Goal: Task Accomplishment & Management: Manage account settings

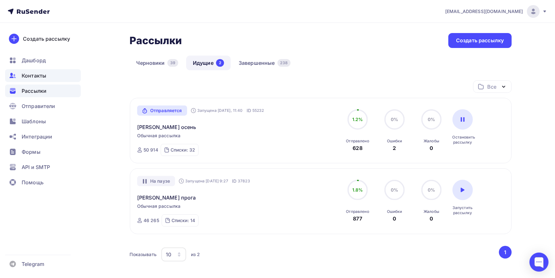
click at [42, 77] on span "Контакты" at bounding box center [34, 76] width 25 height 8
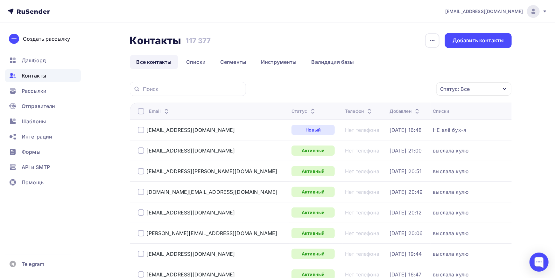
click at [175, 82] on div at bounding box center [188, 89] width 116 height 14
click at [175, 86] on input "text" at bounding box center [192, 89] width 99 height 7
paste input "MorozovaIA@tconsalting.ru"
type input "MorozovaIA@tconsalting.ru"
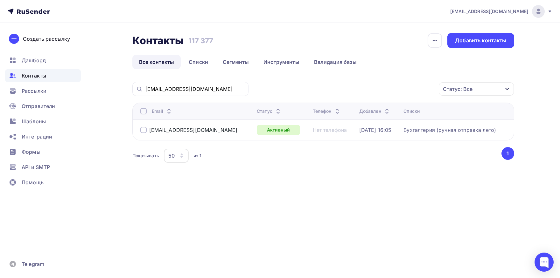
click at [144, 112] on div at bounding box center [143, 111] width 6 height 6
click at [371, 92] on div "Действие" at bounding box center [366, 89] width 25 height 8
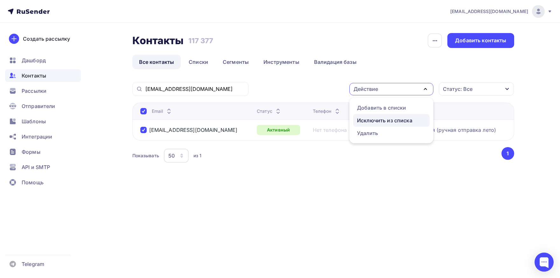
click at [371, 119] on div "Исключить из списка" at bounding box center [384, 121] width 55 height 8
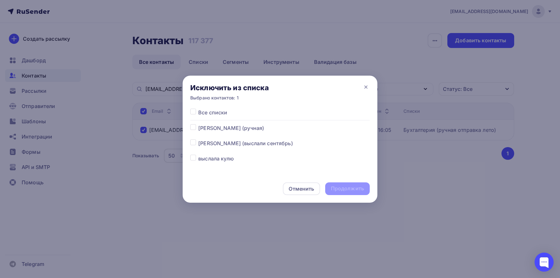
click at [198, 109] on label at bounding box center [198, 109] width 0 height 0
click at [194, 112] on input "checkbox" at bounding box center [193, 112] width 6 height 6
checkbox input "true"
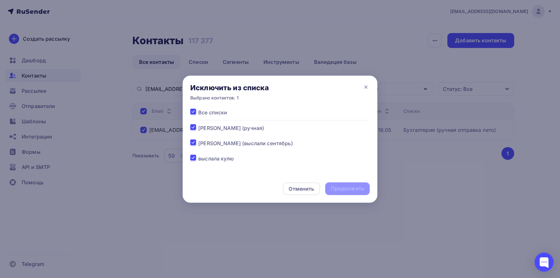
checkbox input "true"
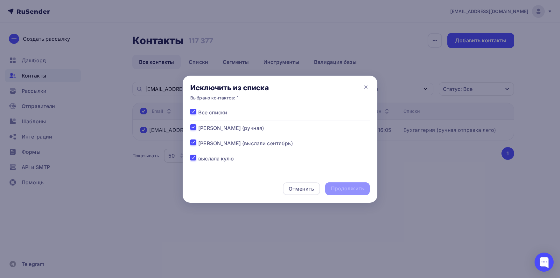
checkbox input "true"
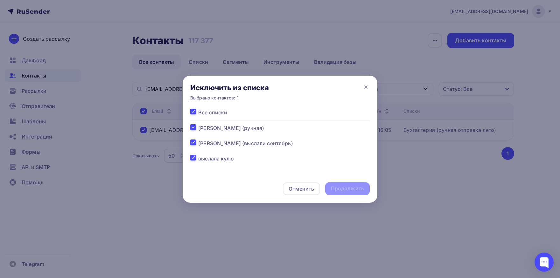
checkbox input "true"
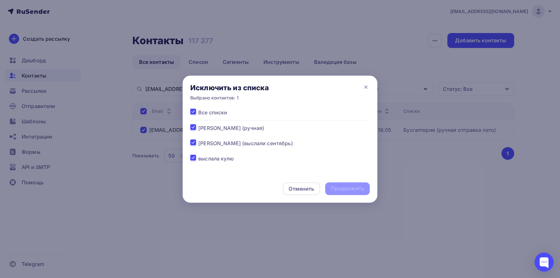
checkbox input "true"
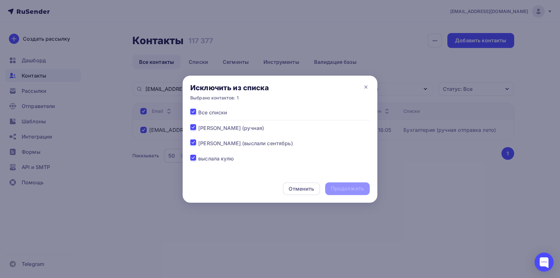
checkbox input "true"
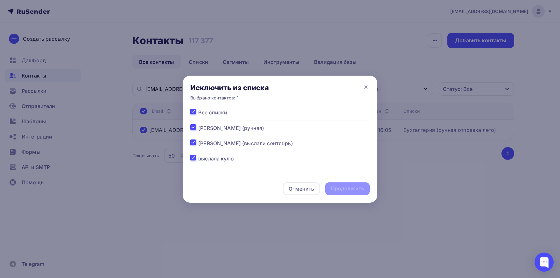
checkbox input "true"
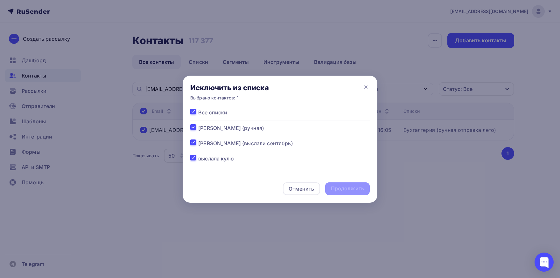
checkbox input "true"
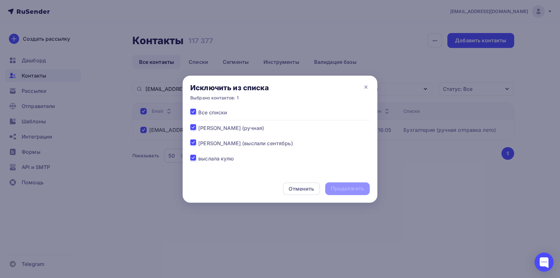
checkbox input "true"
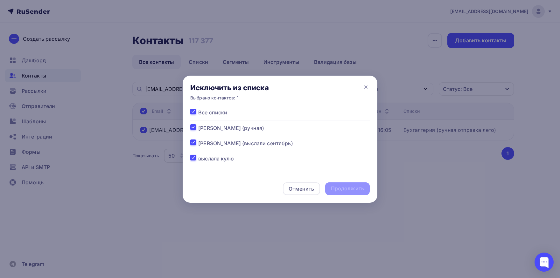
checkbox input "true"
click at [335, 190] on div "Продолжить" at bounding box center [347, 188] width 33 height 7
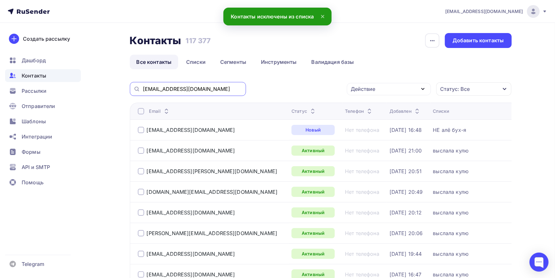
click at [220, 91] on input "MorozovaIA@tconsalting.ru" at bounding box center [192, 89] width 99 height 7
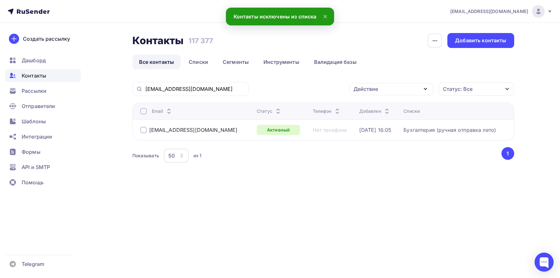
click at [145, 112] on div at bounding box center [143, 111] width 6 height 6
click at [391, 90] on div "Действие" at bounding box center [391, 89] width 84 height 12
click at [382, 107] on div "Добавить в списки" at bounding box center [381, 108] width 49 height 8
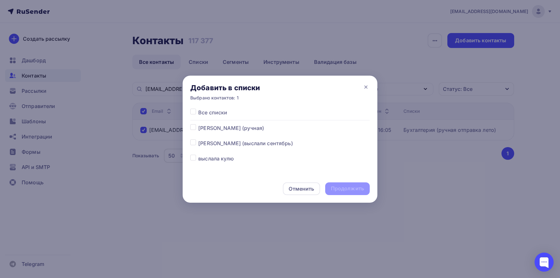
click at [198, 140] on label at bounding box center [198, 140] width 0 height 0
click at [195, 145] on input "checkbox" at bounding box center [193, 143] width 6 height 6
checkbox input "true"
click at [348, 189] on div "Продолжить" at bounding box center [347, 188] width 33 height 7
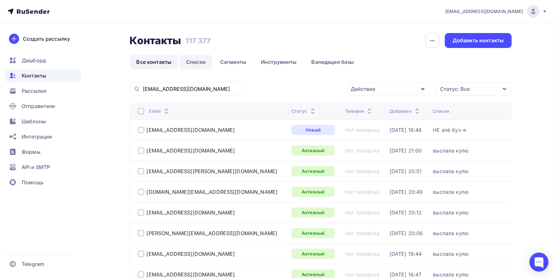
click at [198, 60] on link "Списки" at bounding box center [195, 62] width 33 height 15
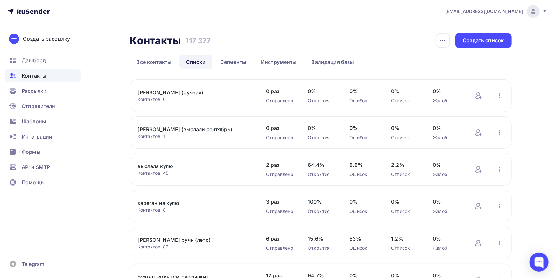
click at [170, 204] on link "зареган на кулю" at bounding box center [192, 204] width 108 height 8
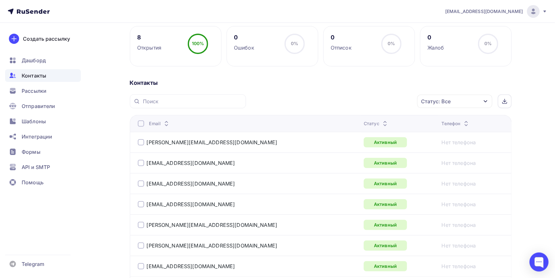
scroll to position [176, 0]
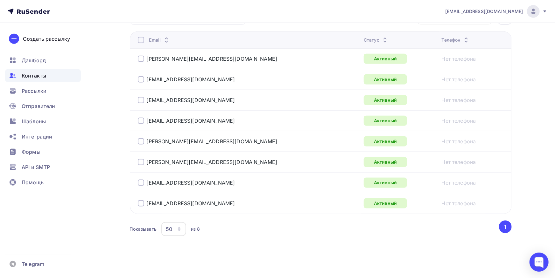
click at [140, 39] on div at bounding box center [141, 40] width 6 height 6
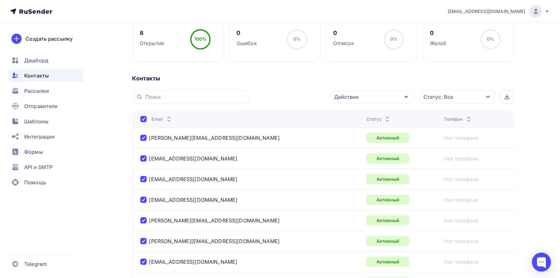
scroll to position [106, 0]
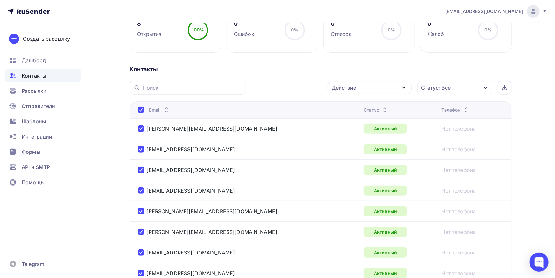
click at [383, 83] on div "Действие" at bounding box center [370, 88] width 84 height 12
click at [361, 123] on div "Исключить из списка" at bounding box center [362, 120] width 55 height 8
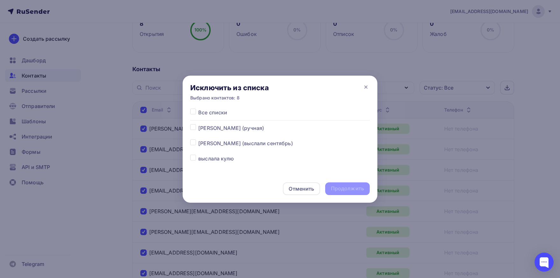
click at [198, 109] on label at bounding box center [198, 109] width 0 height 0
click at [195, 111] on input "checkbox" at bounding box center [193, 112] width 6 height 6
checkbox input "true"
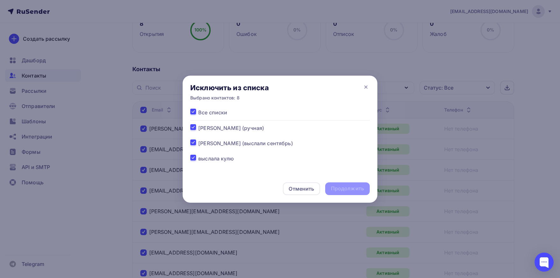
checkbox input "true"
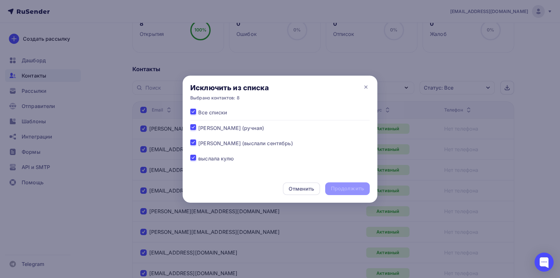
checkbox input "true"
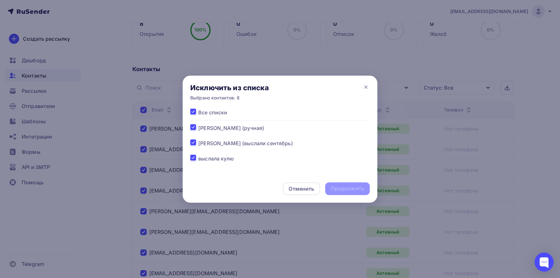
checkbox input "true"
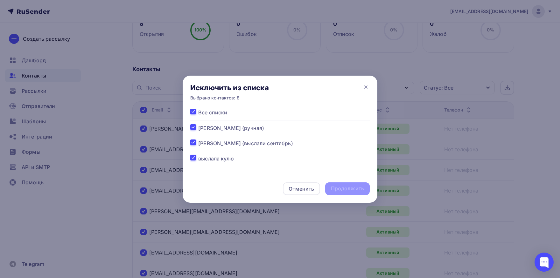
checkbox input "true"
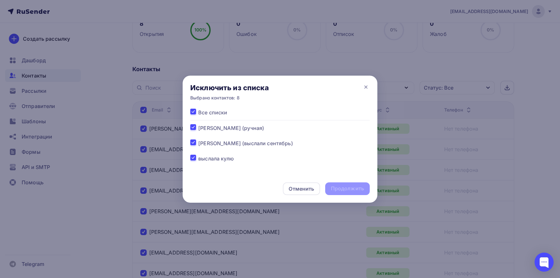
checkbox input "true"
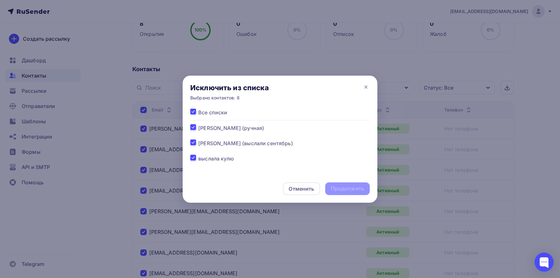
checkbox input "true"
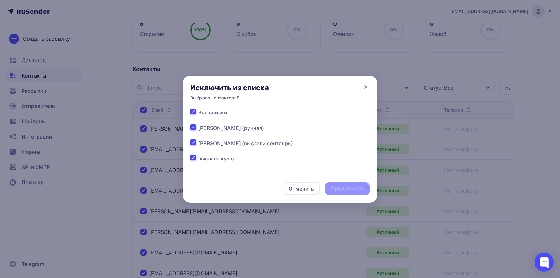
checkbox input "true"
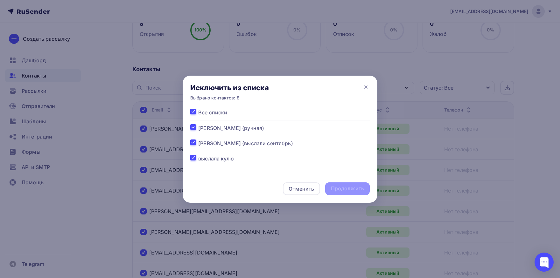
checkbox input "true"
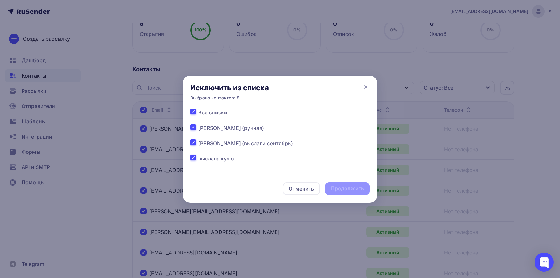
checkbox input "true"
click at [345, 190] on div "Продолжить" at bounding box center [347, 188] width 33 height 7
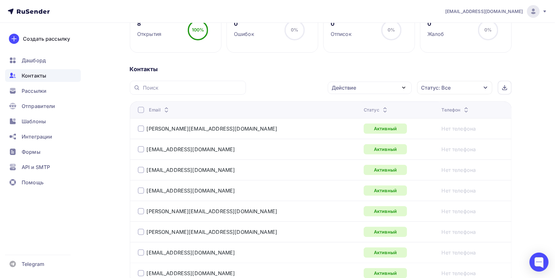
click at [140, 111] on div at bounding box center [141, 110] width 6 height 6
click at [349, 89] on div "Действие" at bounding box center [344, 88] width 25 height 8
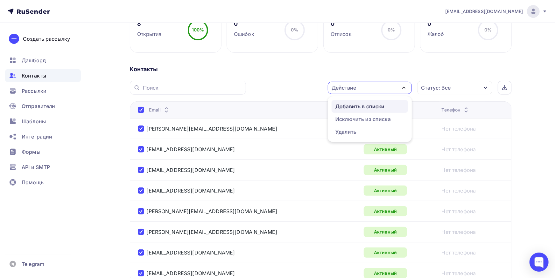
click at [346, 106] on div "Добавить в списки" at bounding box center [359, 107] width 49 height 8
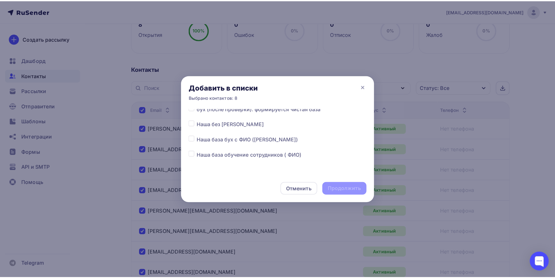
scroll to position [266, 0]
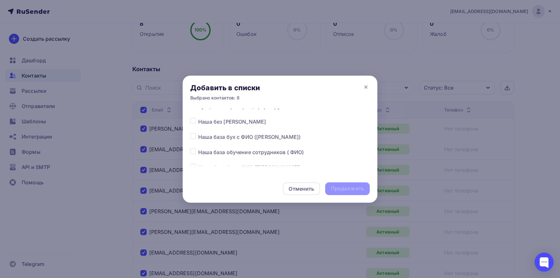
click at [198, 118] on label at bounding box center [198, 118] width 0 height 0
click at [194, 123] on input "checkbox" at bounding box center [193, 121] width 6 height 6
checkbox input "true"
click at [336, 187] on div "Продолжить" at bounding box center [347, 188] width 33 height 7
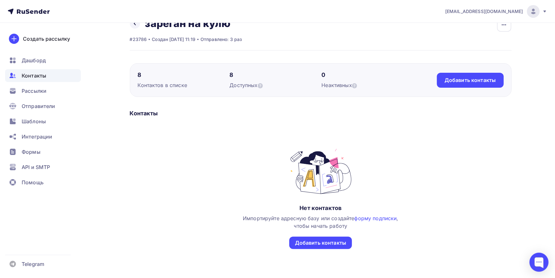
scroll to position [0, 0]
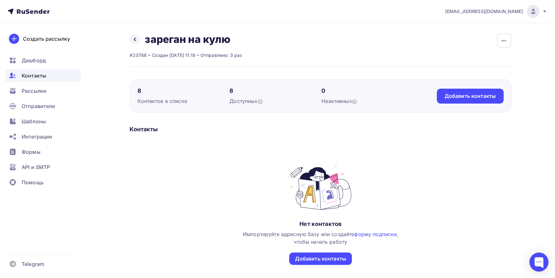
click at [31, 77] on span "Контакты" at bounding box center [34, 76] width 25 height 8
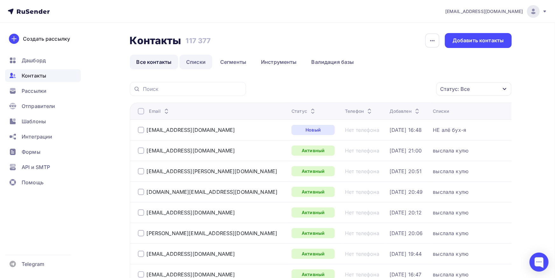
click at [197, 62] on link "Списки" at bounding box center [195, 62] width 33 height 15
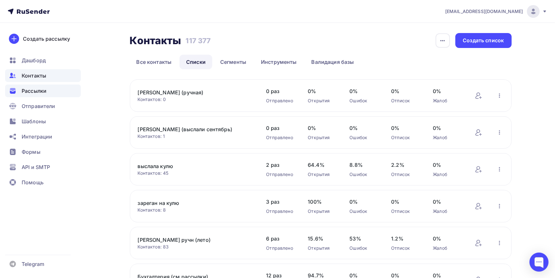
click at [40, 89] on span "Рассылки" at bounding box center [34, 91] width 25 height 8
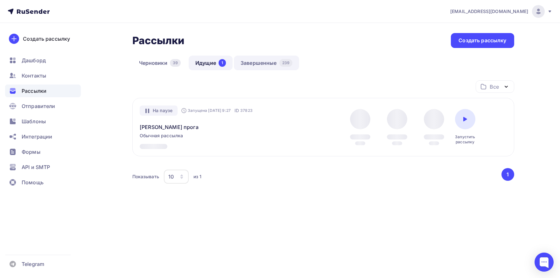
click at [254, 64] on link "Завершенные 239" at bounding box center [266, 63] width 65 height 15
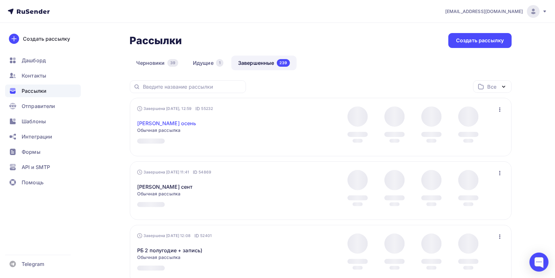
click at [152, 125] on link "[PERSON_NAME] осень" at bounding box center [166, 124] width 59 height 8
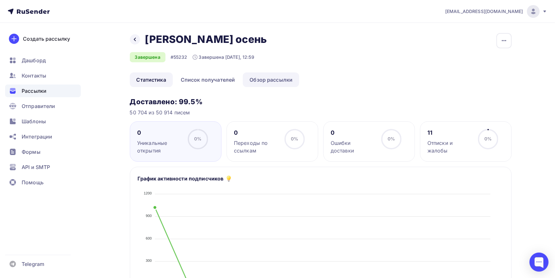
click at [274, 79] on link "Обзор рассылки" at bounding box center [271, 80] width 56 height 15
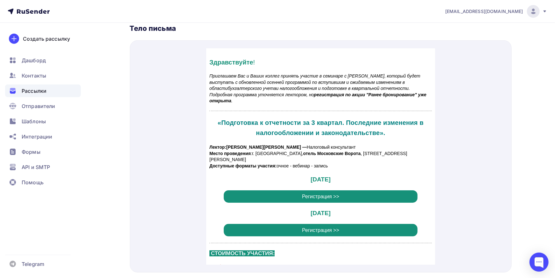
scroll to position [245, 0]
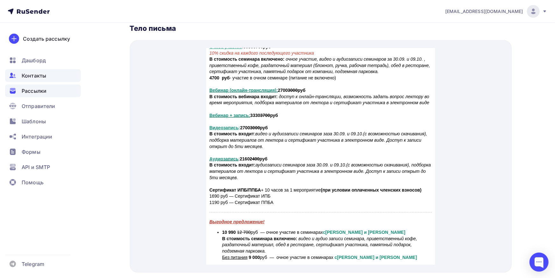
click at [35, 76] on span "Контакты" at bounding box center [34, 76] width 25 height 8
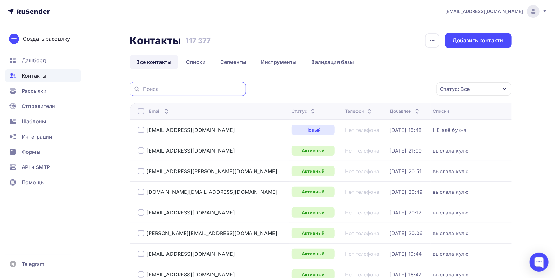
click at [167, 88] on input "text" at bounding box center [192, 89] width 99 height 7
paste input "semilistnik2012@yandex.ru"
type input "semilistnik2012@yandex.ru"
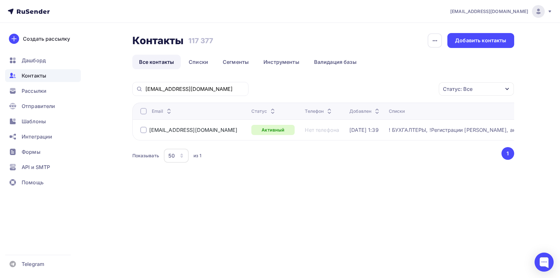
click at [145, 109] on div at bounding box center [143, 111] width 6 height 6
click at [371, 92] on div "Действие" at bounding box center [366, 89] width 25 height 8
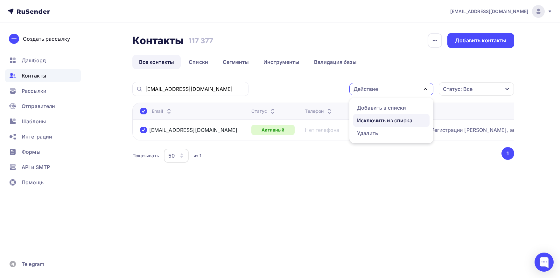
click at [364, 121] on div "Исключить из списка" at bounding box center [384, 121] width 55 height 8
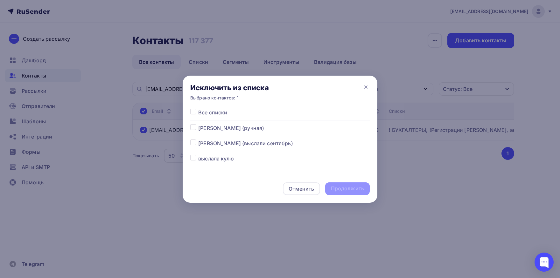
click at [198, 109] on label at bounding box center [198, 109] width 0 height 0
click at [191, 112] on input "checkbox" at bounding box center [193, 112] width 6 height 6
checkbox input "true"
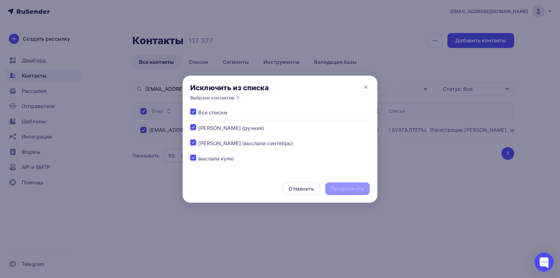
checkbox input "true"
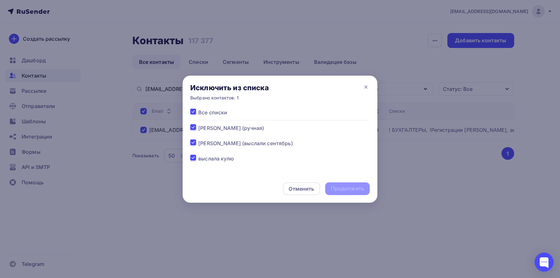
checkbox input "true"
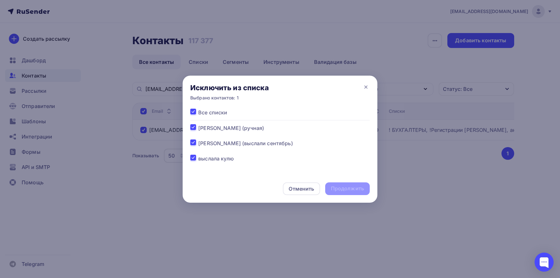
checkbox input "true"
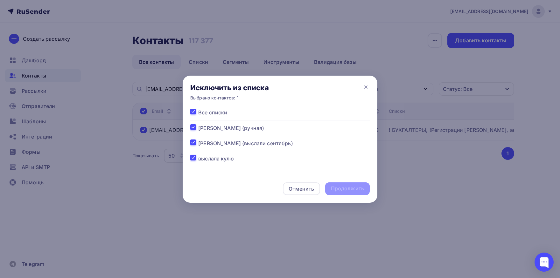
checkbox input "true"
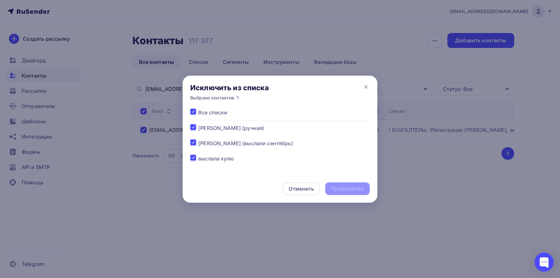
checkbox input "true"
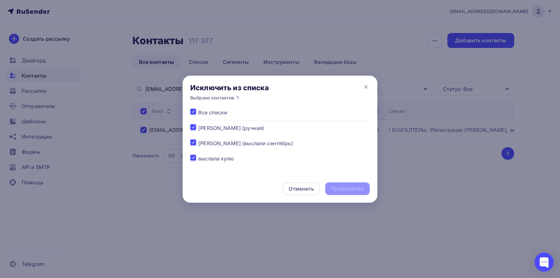
checkbox input "true"
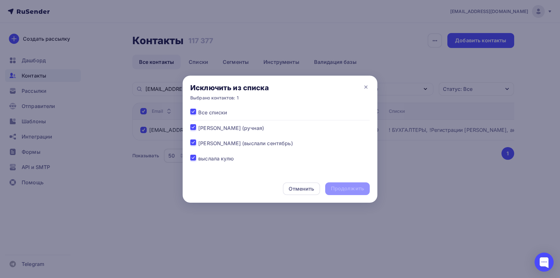
checkbox input "true"
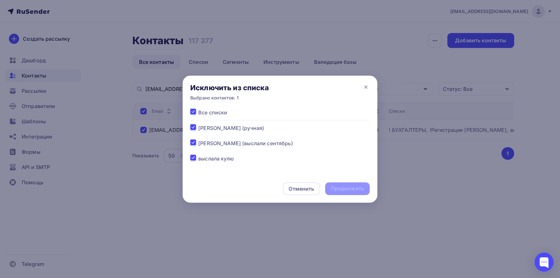
checkbox input "true"
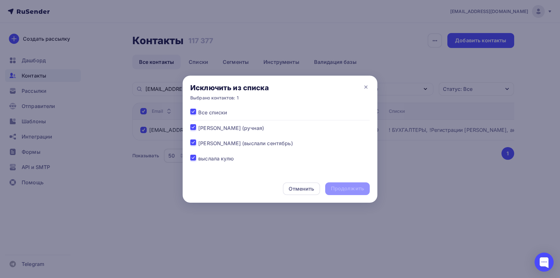
checkbox input "true"
click at [338, 191] on div "Продолжить" at bounding box center [347, 188] width 33 height 7
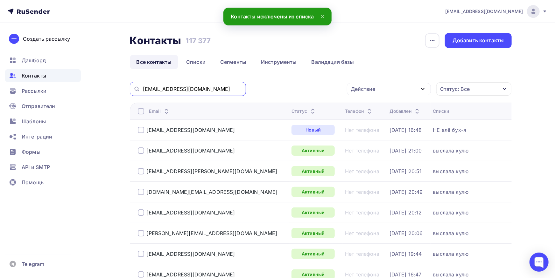
click at [235, 91] on input "semilistnik2012@yandex.ru" at bounding box center [192, 89] width 99 height 7
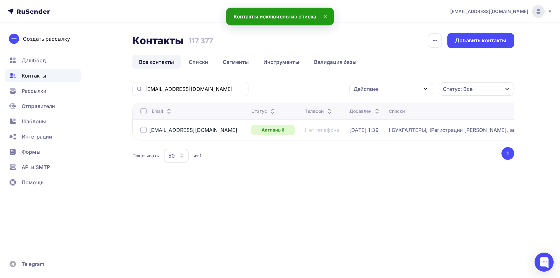
click at [141, 112] on div at bounding box center [143, 111] width 6 height 6
click at [394, 86] on div "Действие" at bounding box center [391, 89] width 84 height 12
click at [378, 110] on div "Добавить в списки" at bounding box center [381, 108] width 49 height 8
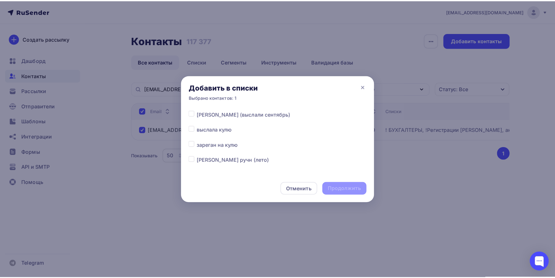
scroll to position [33, 0]
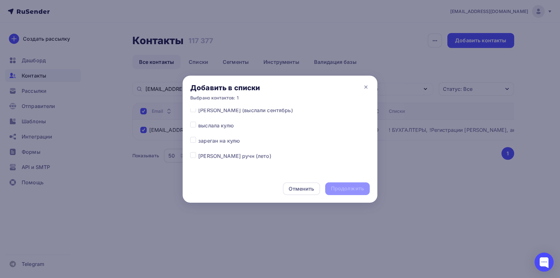
click at [198, 137] on label at bounding box center [198, 137] width 0 height 0
click at [192, 142] on input "checkbox" at bounding box center [193, 140] width 6 height 6
checkbox input "true"
click at [348, 190] on div "Продолжить" at bounding box center [347, 188] width 33 height 7
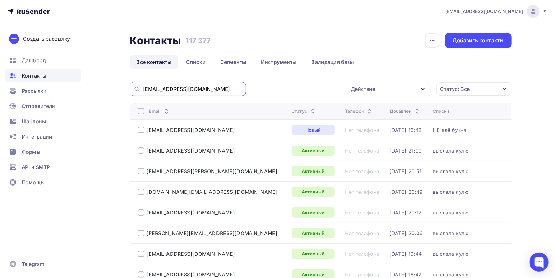
click at [213, 89] on input "semilistnik2012@yandex.ru" at bounding box center [192, 89] width 99 height 7
paste input "janna-rass@mail"
type input "janna-rass@mail.ru"
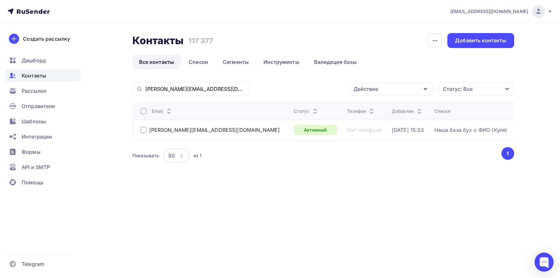
click at [142, 111] on div at bounding box center [143, 111] width 6 height 6
click at [380, 88] on div "Действие" at bounding box center [391, 89] width 84 height 12
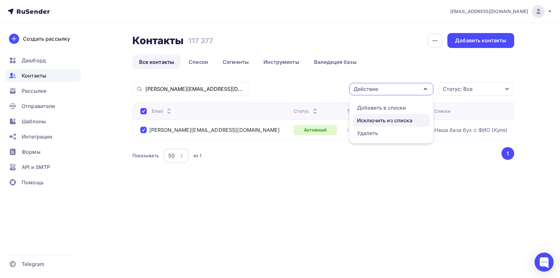
click at [374, 116] on link "Исключить из списка" at bounding box center [391, 120] width 76 height 13
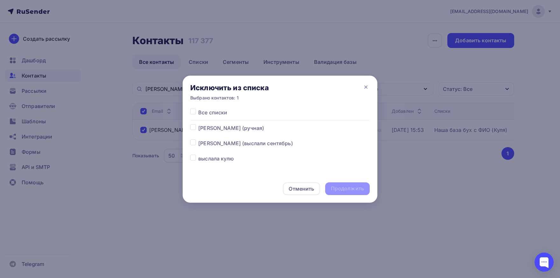
click at [198, 109] on label at bounding box center [198, 109] width 0 height 0
click at [194, 112] on input "checkbox" at bounding box center [193, 112] width 6 height 6
checkbox input "true"
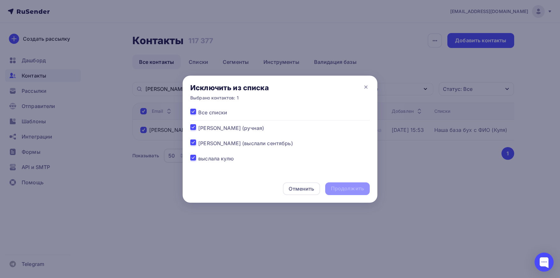
checkbox input "true"
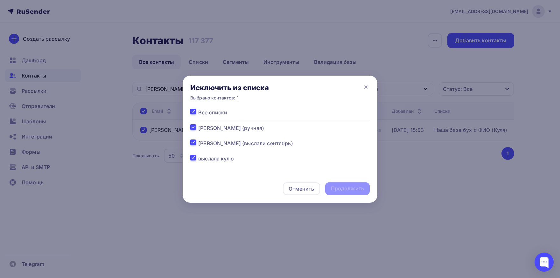
checkbox input "true"
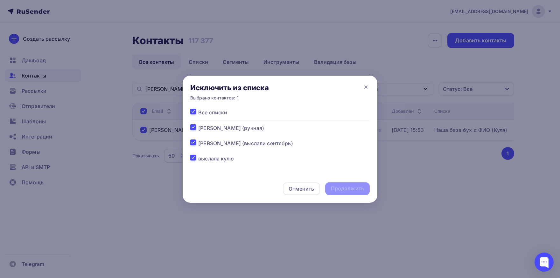
checkbox input "true"
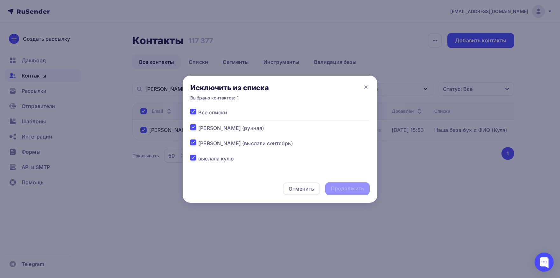
checkbox input "true"
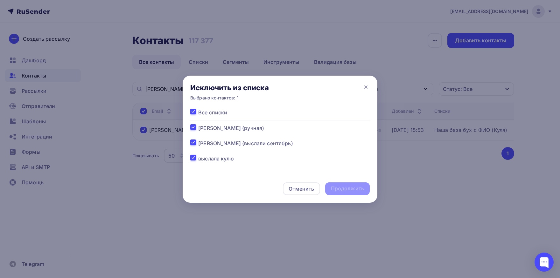
checkbox input "true"
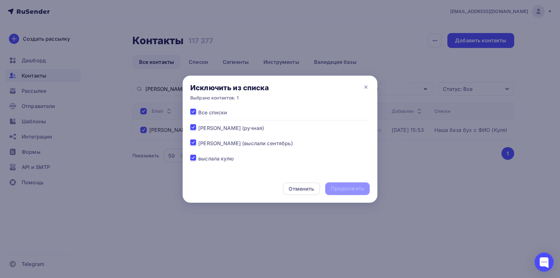
checkbox input "true"
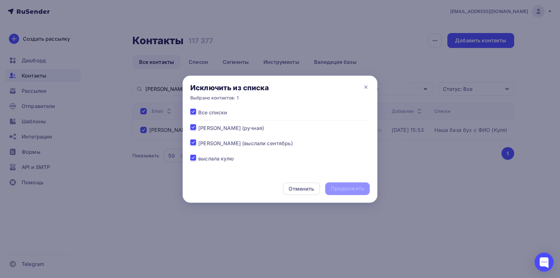
checkbox input "true"
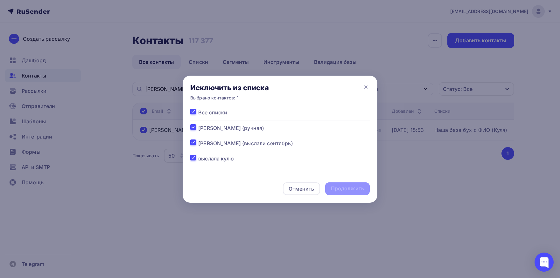
checkbox input "true"
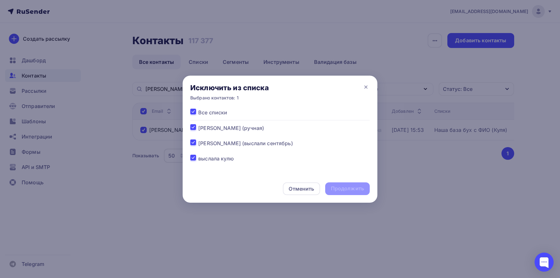
checkbox input "true"
click at [355, 187] on div "Продолжить" at bounding box center [347, 188] width 33 height 7
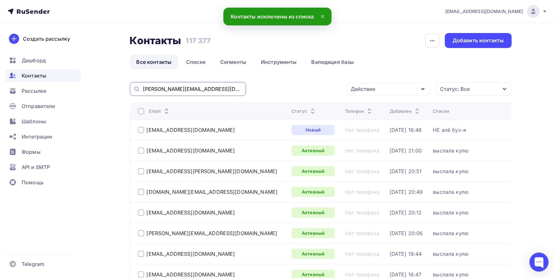
click at [204, 88] on input "janna-rass@mail.ru" at bounding box center [192, 89] width 99 height 7
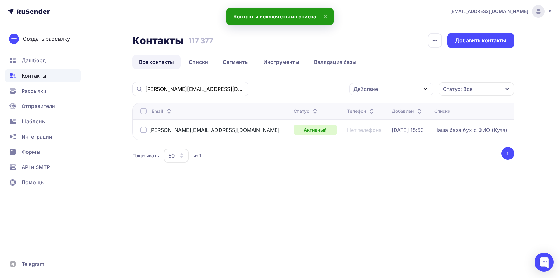
click at [144, 114] on div at bounding box center [143, 111] width 6 height 6
click at [143, 114] on div at bounding box center [143, 111] width 6 height 6
click at [358, 92] on div "Действие" at bounding box center [366, 89] width 25 height 8
click at [358, 107] on div "Добавить в списки" at bounding box center [381, 108] width 49 height 8
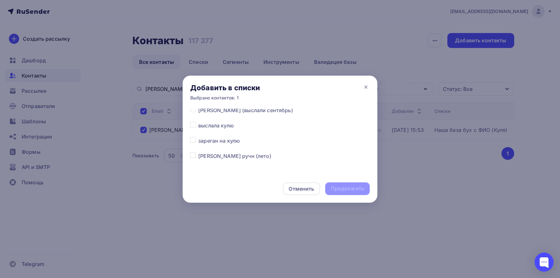
click at [198, 137] on label at bounding box center [198, 137] width 0 height 0
click at [195, 140] on input "checkbox" at bounding box center [193, 140] width 6 height 6
checkbox input "true"
drag, startPoint x: 357, startPoint y: 188, endPoint x: 343, endPoint y: 143, distance: 46.6
click at [356, 188] on div "Продолжить" at bounding box center [347, 188] width 33 height 7
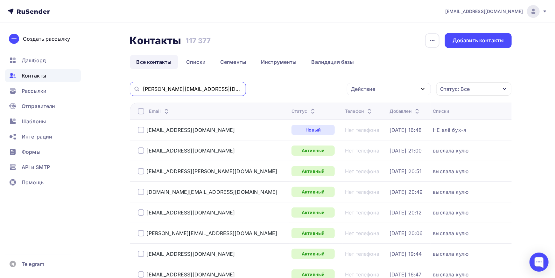
click at [206, 87] on input "janna-rass@mail.ru" at bounding box center [192, 89] width 99 height 7
paste input "irina@radiatech"
type input "irina@radiatech.ru"
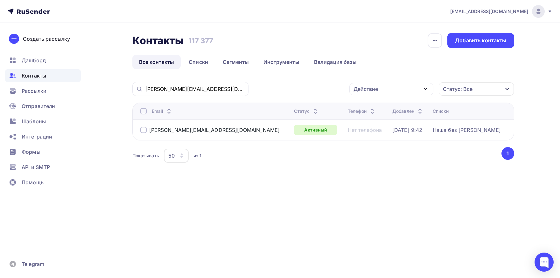
click at [143, 114] on div at bounding box center [143, 111] width 6 height 6
drag, startPoint x: 408, startPoint y: 85, endPoint x: 403, endPoint y: 100, distance: 15.1
click at [408, 86] on div "Действие" at bounding box center [391, 89] width 84 height 12
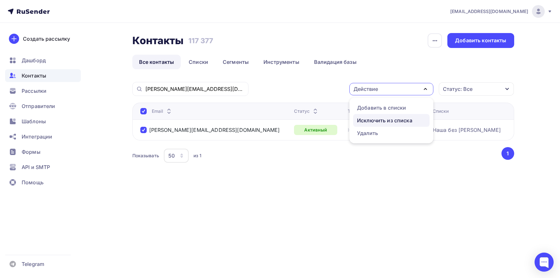
click at [389, 118] on div "Исключить из списка" at bounding box center [384, 121] width 55 height 8
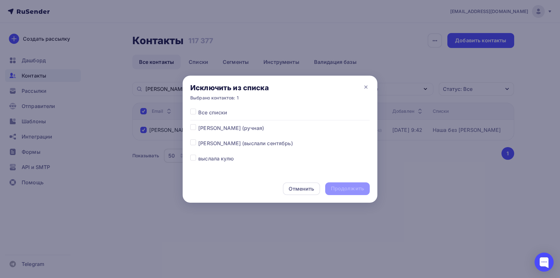
drag, startPoint x: 193, startPoint y: 114, endPoint x: 275, endPoint y: 163, distance: 95.5
click at [198, 109] on label at bounding box center [198, 109] width 0 height 0
click at [194, 114] on input "checkbox" at bounding box center [193, 112] width 6 height 6
checkbox input "true"
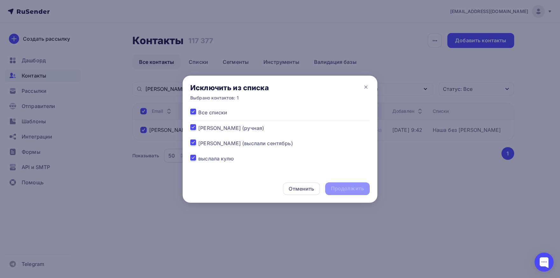
checkbox input "true"
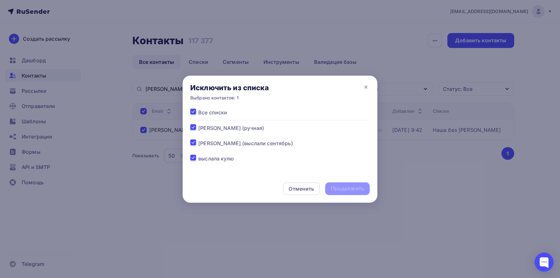
checkbox input "true"
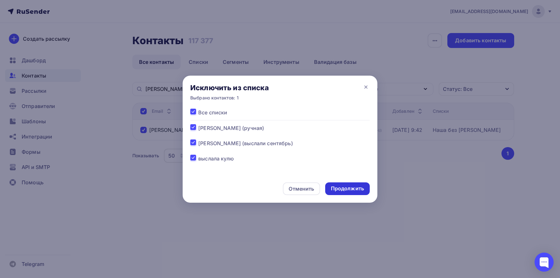
click at [341, 192] on div "Продолжить" at bounding box center [347, 188] width 33 height 7
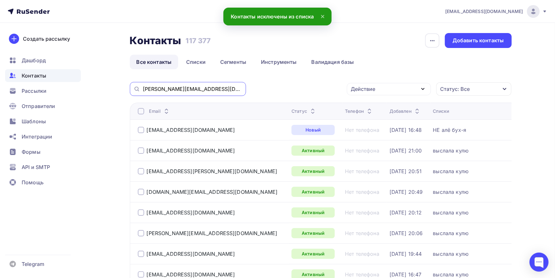
click at [217, 92] on input "irina@radiatech.ru" at bounding box center [192, 89] width 99 height 7
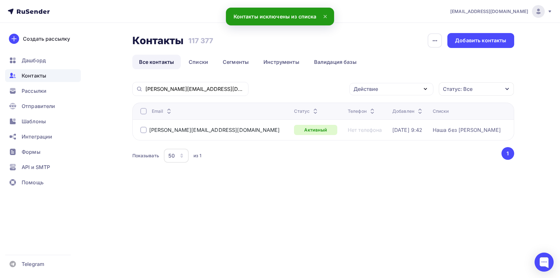
click at [145, 112] on div at bounding box center [143, 111] width 6 height 6
click at [370, 79] on div "Контакты Контакты 117 377 117 377 История импорта Добавить контакты Все контакт…" at bounding box center [323, 106] width 382 height 147
click at [371, 89] on div "Действие" at bounding box center [366, 89] width 25 height 8
click at [369, 105] on div "Добавить в списки" at bounding box center [381, 108] width 49 height 8
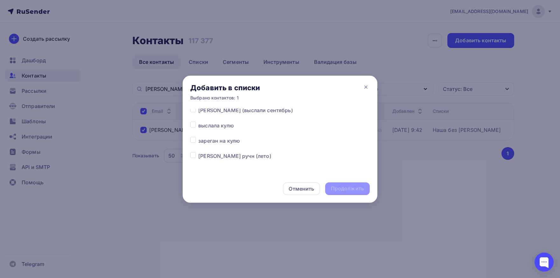
click at [198, 137] on label at bounding box center [198, 137] width 0 height 0
click at [193, 140] on input "checkbox" at bounding box center [193, 140] width 6 height 6
click at [334, 189] on div "Продолжить" at bounding box center [347, 188] width 33 height 7
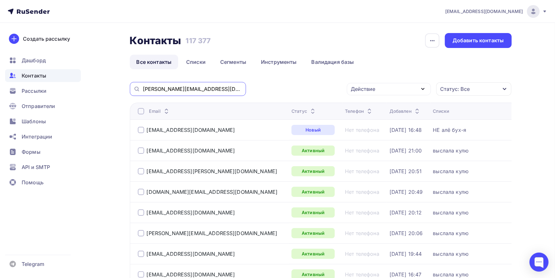
click at [193, 92] on input "irina@radiatech.ru" at bounding box center [192, 89] width 99 height 7
paste input "detskoselsky"
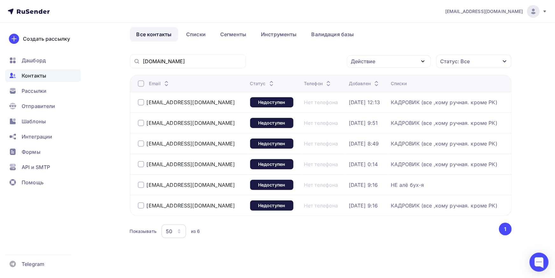
scroll to position [30, 0]
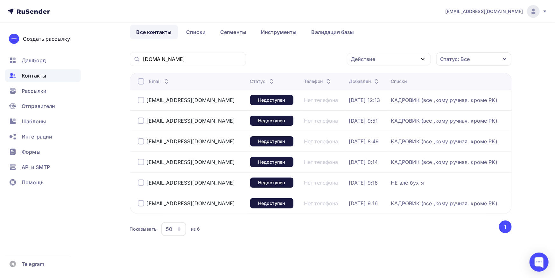
drag, startPoint x: 187, startPoint y: 184, endPoint x: 145, endPoint y: 188, distance: 41.9
click at [145, 188] on td "s.ilina@detskoselsky.ru" at bounding box center [189, 182] width 118 height 21
copy div "s.ilina@detskoselsky.ru"
drag, startPoint x: 226, startPoint y: 123, endPoint x: 146, endPoint y: 121, distance: 79.6
click at [141, 121] on div "s.borovikova@detskoselsky.ru" at bounding box center [191, 121] width 107 height 10
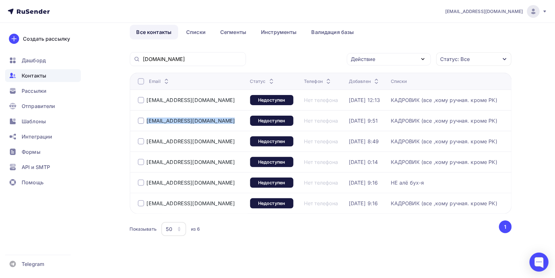
copy div "s.borovikova@detskoselsky.ru"
drag, startPoint x: 186, startPoint y: 204, endPoint x: 147, endPoint y: 209, distance: 39.5
click at [147, 209] on td "d.vorobev@detskoselsky.ru" at bounding box center [189, 203] width 118 height 21
drag, startPoint x: 207, startPoint y: 100, endPoint x: 158, endPoint y: 109, distance: 49.8
click at [149, 103] on div "e.fursova@detskoselsky.ru" at bounding box center [191, 100] width 107 height 10
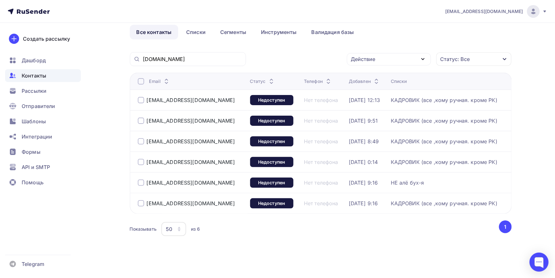
click at [241, 121] on div at bounding box center [243, 121] width 4 height 10
drag, startPoint x: 227, startPoint y: 123, endPoint x: 147, endPoint y: 123, distance: 79.9
click at [147, 123] on div "s.borovikova@detskoselsky.ru" at bounding box center [191, 121] width 107 height 10
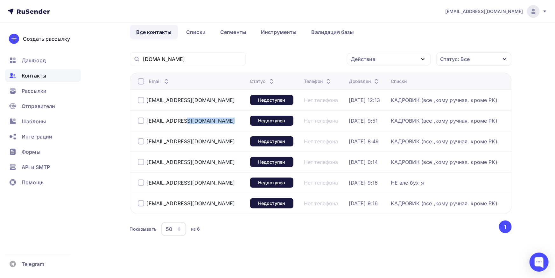
copy div "s.borovikova@detskoselsky.ru"
click at [143, 185] on div "s.ilina@detskoselsky.ru" at bounding box center [191, 183] width 107 height 10
click at [223, 162] on div "a.aksenkina@detskoselsky.ru" at bounding box center [191, 162] width 107 height 10
drag, startPoint x: 225, startPoint y: 104, endPoint x: 135, endPoint y: 103, distance: 90.4
click at [135, 103] on td "e.fursova@detskoselsky.ru" at bounding box center [189, 100] width 118 height 21
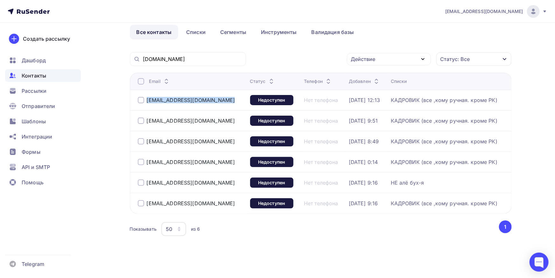
copy div "e.fursova@detskoselsky.ru"
click at [193, 58] on input "detskoselsky.ru" at bounding box center [192, 59] width 99 height 7
click at [192, 58] on input "detskoselsky.ru" at bounding box center [192, 59] width 99 height 7
click at [271, 53] on div "Действие Добавить в списки Исключить из списка Удалить Статус: Все Статус Новый…" at bounding box center [380, 59] width 261 height 14
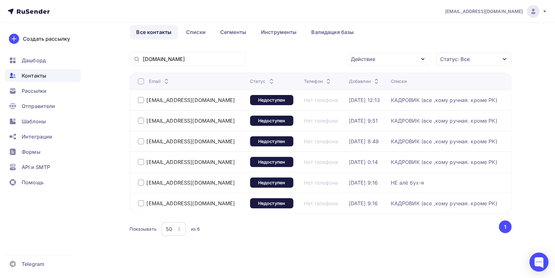
click at [139, 186] on div "s.ilina@detskoselsky.ru" at bounding box center [191, 183] width 107 height 10
click at [140, 184] on div at bounding box center [141, 183] width 6 height 6
click at [397, 61] on div "Действие" at bounding box center [389, 59] width 84 height 12
click at [378, 103] on div "Удалить" at bounding box center [389, 104] width 69 height 8
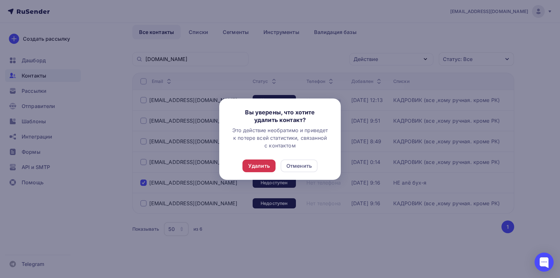
click at [263, 166] on div "Удалить" at bounding box center [259, 166] width 22 height 8
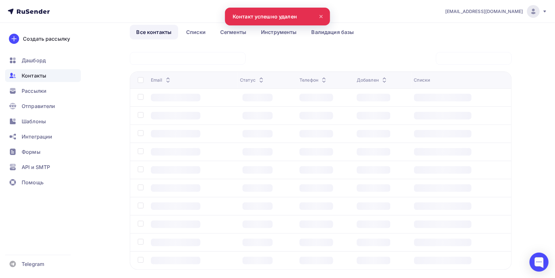
scroll to position [9, 0]
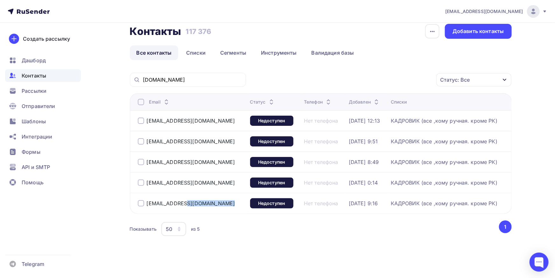
drag, startPoint x: 223, startPoint y: 203, endPoint x: 146, endPoint y: 204, distance: 76.7
click at [146, 204] on div "d.vorobev@detskoselsky.ru" at bounding box center [191, 204] width 107 height 10
copy div "d.vorobev@detskoselsky.ru"
drag, startPoint x: 228, startPoint y: 184, endPoint x: 147, endPoint y: 185, distance: 80.2
click at [147, 185] on div "a.aksenkina@detskoselsky.ru" at bounding box center [191, 183] width 107 height 10
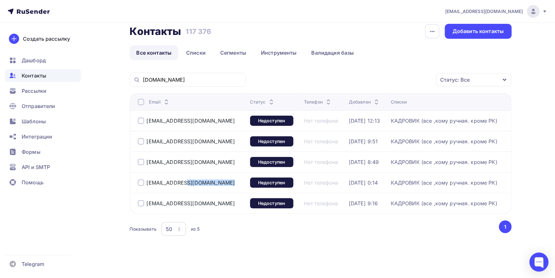
copy div "a.aksenkina@detskoselsky.ru"
drag, startPoint x: 230, startPoint y: 165, endPoint x: 146, endPoint y: 166, distance: 83.7
click at [146, 166] on div "a.goncharova@detskoselsky.ru" at bounding box center [191, 162] width 107 height 10
copy div "a.goncharova@detskoselsky.ru"
drag, startPoint x: 155, startPoint y: 141, endPoint x: 178, endPoint y: 141, distance: 23.2
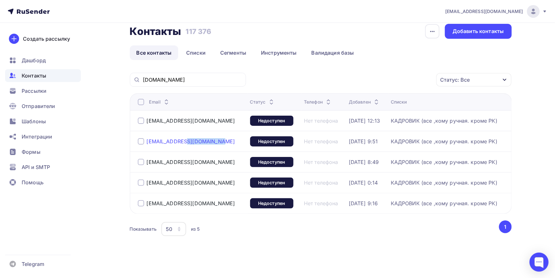
click at [178, 141] on div "s.borovikova@detskoselsky.ru" at bounding box center [186, 141] width 97 height 6
copy div "s.borovikova"
drag, startPoint x: 226, startPoint y: 163, endPoint x: 147, endPoint y: 165, distance: 78.9
click at [147, 165] on div "a.goncharova@detskoselsky.ru" at bounding box center [191, 162] width 107 height 10
copy div "a.goncharova@detskoselsky.ru"
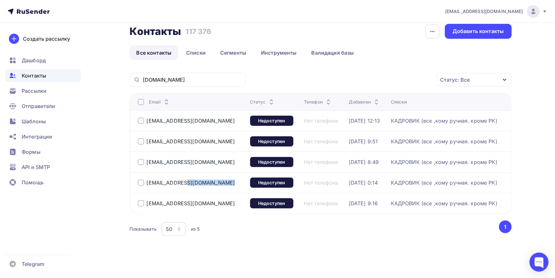
drag, startPoint x: 225, startPoint y: 183, endPoint x: 148, endPoint y: 186, distance: 77.1
click at [148, 186] on div "a.aksenkina@detskoselsky.ru" at bounding box center [191, 183] width 107 height 10
copy div "a.aksenkina@detskoselsky.ru"
drag, startPoint x: 156, startPoint y: 202, endPoint x: 145, endPoint y: 204, distance: 10.4
click at [145, 202] on div "d.vorobev@detskoselsky.ru" at bounding box center [191, 204] width 107 height 10
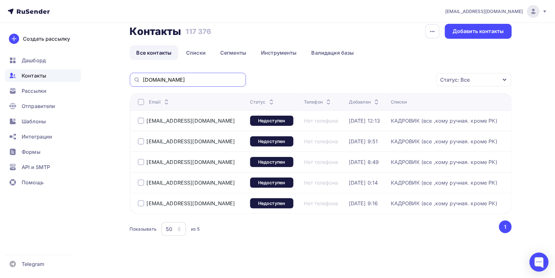
click at [189, 80] on input "detskoselsky.ru" at bounding box center [192, 79] width 99 height 7
paste input "anouta.com@inbox"
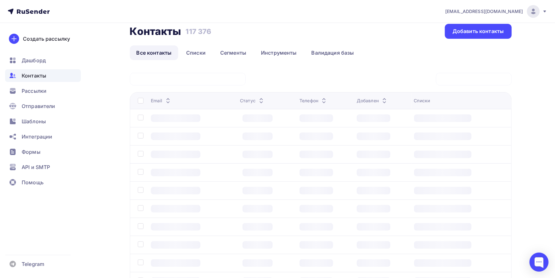
scroll to position [0, 0]
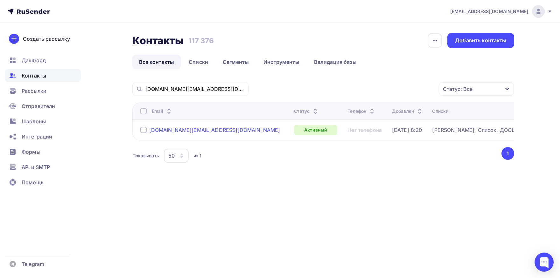
click at [167, 132] on div "danouta.com@inbox.ru" at bounding box center [214, 130] width 131 height 6
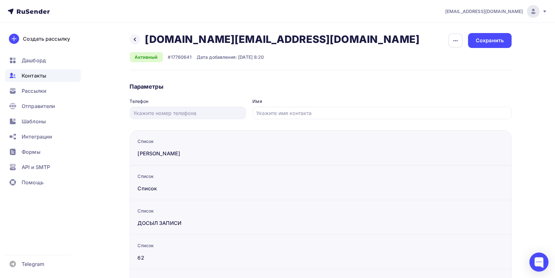
scroll to position [72, 0]
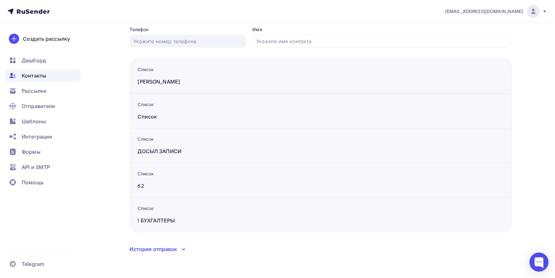
click at [151, 250] on div "История отправок" at bounding box center [153, 250] width 47 height 8
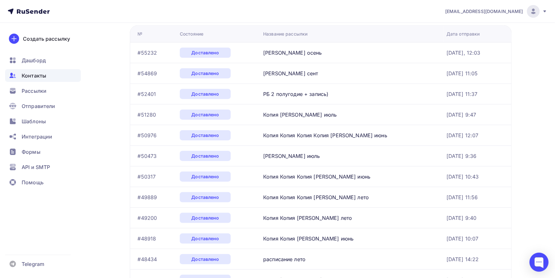
scroll to position [0, 0]
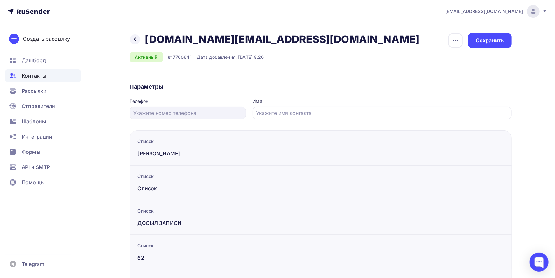
click at [38, 75] on span "Контакты" at bounding box center [34, 76] width 25 height 8
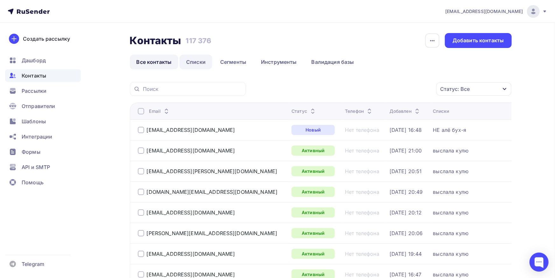
click at [201, 65] on link "Списки" at bounding box center [195, 62] width 33 height 15
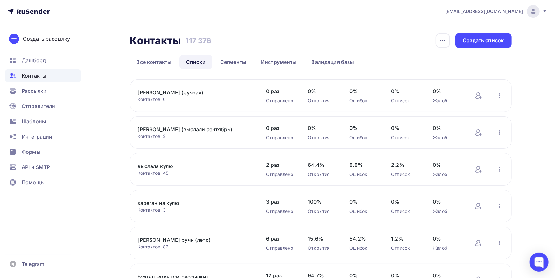
click at [54, 71] on div "Контакты" at bounding box center [43, 75] width 76 height 13
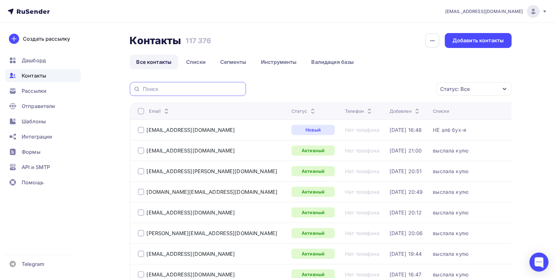
click at [192, 88] on input "text" at bounding box center [192, 89] width 99 height 7
paste input "danouta.com@inbox.ru"
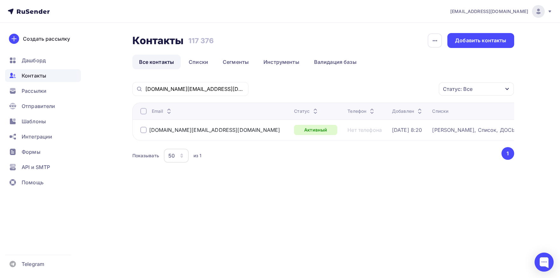
click at [145, 113] on div at bounding box center [143, 111] width 6 height 6
click at [394, 93] on div "Действие" at bounding box center [391, 89] width 84 height 12
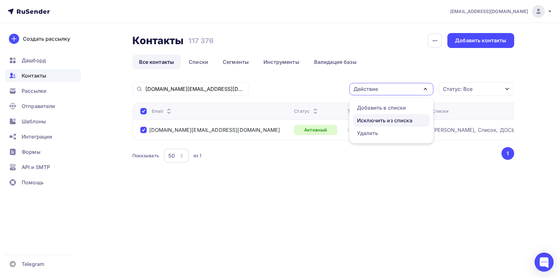
click at [385, 124] on link "Исключить из списка" at bounding box center [391, 120] width 76 height 13
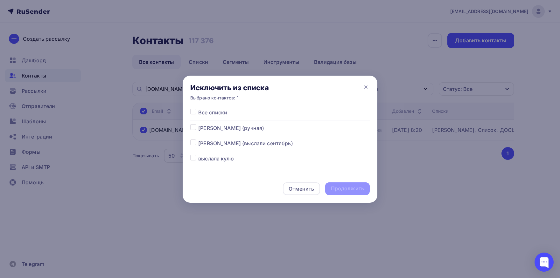
drag, startPoint x: 191, startPoint y: 113, endPoint x: 313, endPoint y: 163, distance: 132.2
click at [198, 109] on label at bounding box center [198, 109] width 0 height 0
click at [191, 113] on input "checkbox" at bounding box center [193, 112] width 6 height 6
click at [352, 190] on div "Продолжить" at bounding box center [347, 188] width 33 height 7
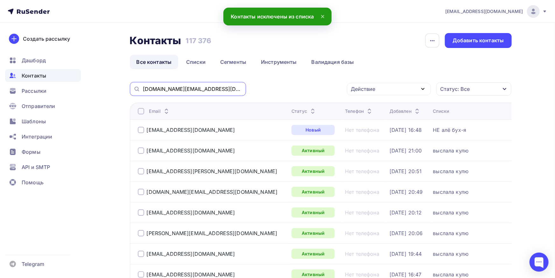
click at [216, 88] on input "danouta.com@inbox.ru" at bounding box center [192, 89] width 99 height 7
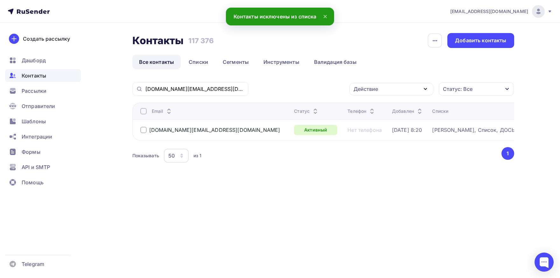
click at [138, 110] on th "Email" at bounding box center [211, 111] width 159 height 17
click at [140, 110] on th "Email" at bounding box center [211, 111] width 159 height 17
click at [142, 112] on div at bounding box center [143, 111] width 6 height 6
click at [372, 87] on div "Действие" at bounding box center [366, 89] width 25 height 8
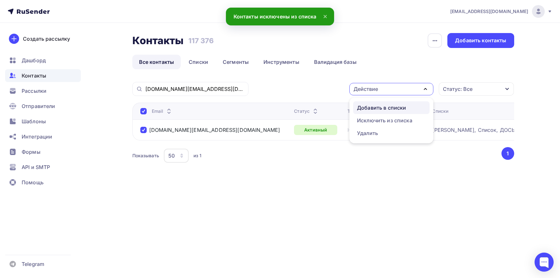
click at [374, 108] on div "Добавить в списки" at bounding box center [381, 108] width 49 height 8
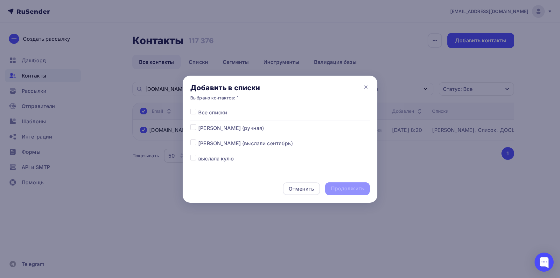
drag, startPoint x: 194, startPoint y: 130, endPoint x: 285, endPoint y: 167, distance: 98.6
click at [198, 124] on label at bounding box center [198, 124] width 0 height 0
click at [194, 130] on input "checkbox" at bounding box center [193, 127] width 6 height 6
click at [341, 193] on div "Продолжить" at bounding box center [347, 189] width 45 height 13
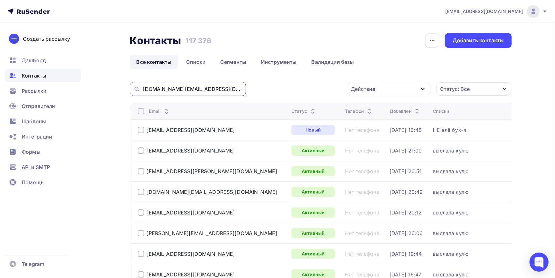
click at [187, 92] on input "danouta.com@inbox.ru" at bounding box center [192, 89] width 99 height 7
paste input "tvikhtinskay@mail"
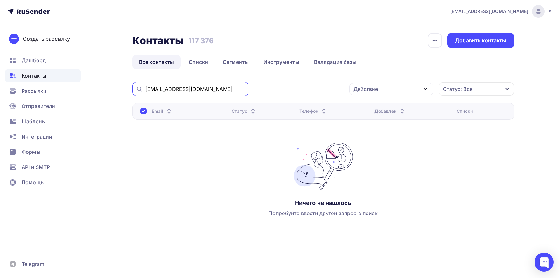
click at [186, 89] on input "tvikhtinskay@mail.ru" at bounding box center [194, 89] width 99 height 7
drag, startPoint x: 186, startPoint y: 89, endPoint x: 184, endPoint y: 86, distance: 4.3
click at [186, 89] on input "tvikhtinskay@mail.ru" at bounding box center [194, 89] width 99 height 7
paste input "vera.dobrov.spkz@bk"
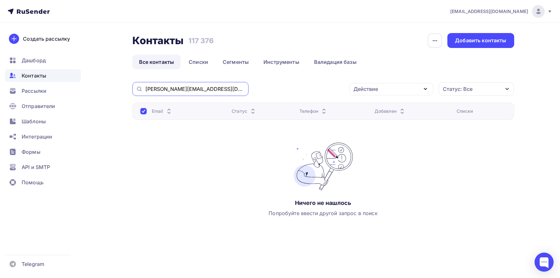
click at [213, 91] on input "vera.dobrov.spkz@bk.ru" at bounding box center [194, 89] width 99 height 7
paste input "dobrovvera@icloud.com"
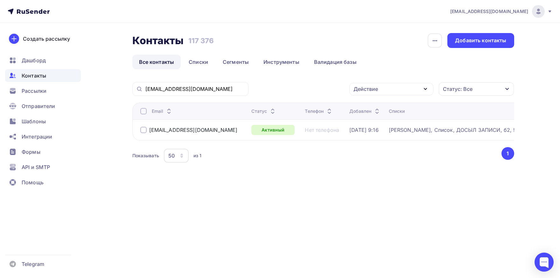
click at [141, 112] on div at bounding box center [143, 111] width 6 height 6
click at [144, 111] on div at bounding box center [143, 111] width 6 height 6
click at [376, 86] on div "Действие" at bounding box center [366, 89] width 25 height 8
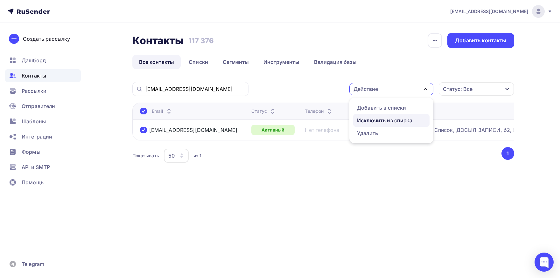
click at [369, 119] on div "Исключить из списка" at bounding box center [384, 121] width 55 height 8
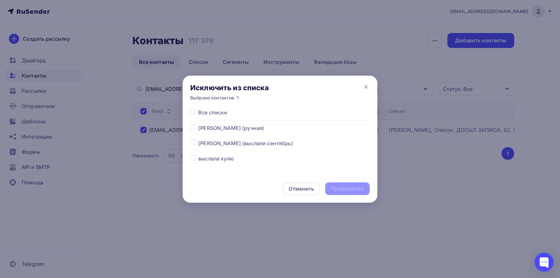
click at [198, 109] on label at bounding box center [198, 109] width 0 height 0
click at [194, 110] on input "checkbox" at bounding box center [193, 112] width 6 height 6
click at [355, 188] on div "Продолжить" at bounding box center [347, 188] width 33 height 7
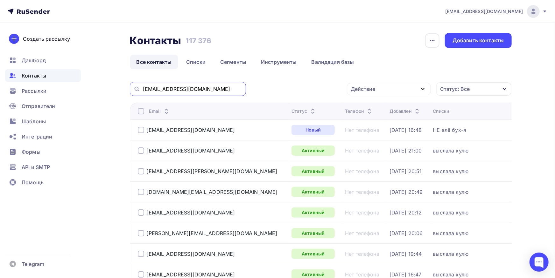
click at [222, 93] on input "dobrovvera@icloud.com" at bounding box center [192, 89] width 99 height 7
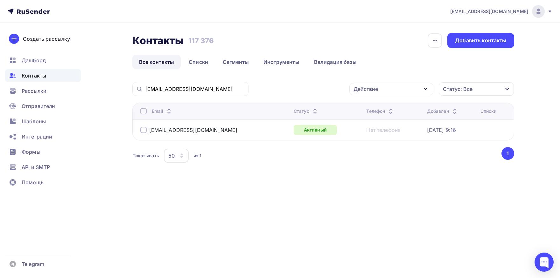
click at [143, 112] on div at bounding box center [143, 111] width 6 height 6
click at [405, 87] on div "Действие" at bounding box center [391, 89] width 84 height 12
click at [397, 107] on div "Добавить в списки" at bounding box center [381, 108] width 49 height 8
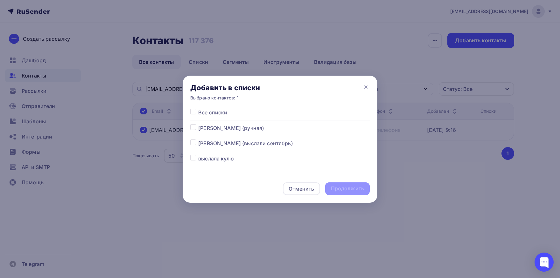
click at [198, 140] on label at bounding box center [198, 140] width 0 height 0
click at [191, 142] on input "checkbox" at bounding box center [193, 143] width 6 height 6
click at [334, 188] on div "Продолжить" at bounding box center [347, 188] width 33 height 7
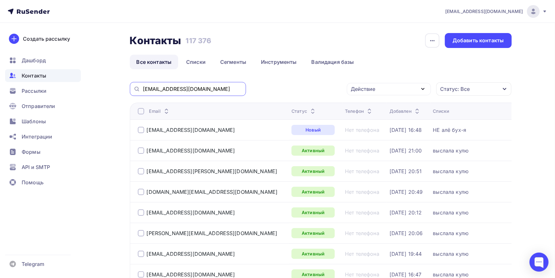
click at [217, 91] on input "dobrovvera@icloud.com" at bounding box center [192, 89] width 99 height 7
click at [209, 93] on input "text" at bounding box center [192, 89] width 99 height 7
paste input ".hromov@ekolmeat.com"
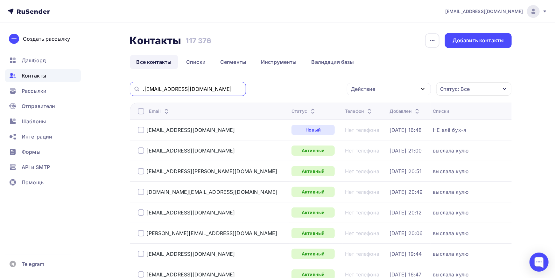
drag, startPoint x: 144, startPoint y: 90, endPoint x: 128, endPoint y: 88, distance: 16.4
click at [143, 88] on input ".hromov@ekolmeat.com" at bounding box center [192, 89] width 99 height 7
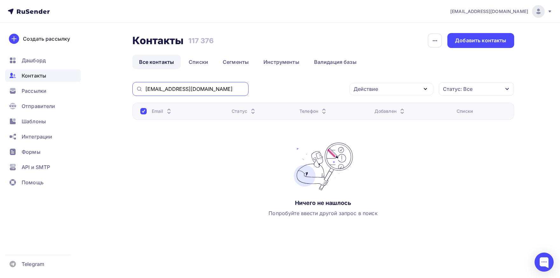
click at [145, 87] on input "hromov@ekolmeat.com" at bounding box center [194, 89] width 99 height 7
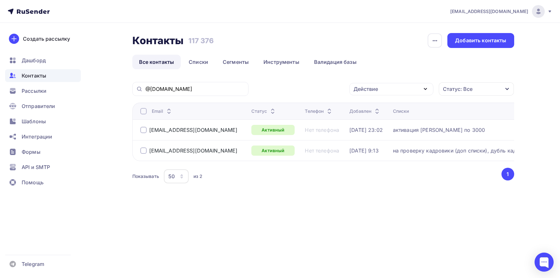
click at [144, 136] on td "order@ekolmeat.com" at bounding box center [190, 130] width 117 height 21
click at [142, 131] on div at bounding box center [143, 130] width 6 height 6
click at [382, 92] on div "Действие" at bounding box center [391, 89] width 84 height 12
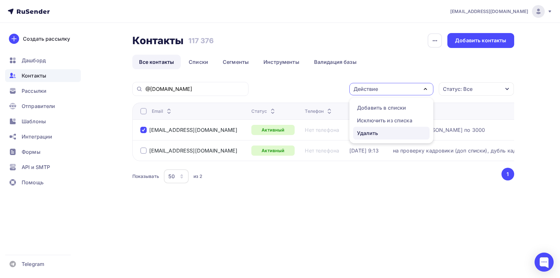
click at [372, 131] on div "Удалить" at bounding box center [367, 134] width 21 height 8
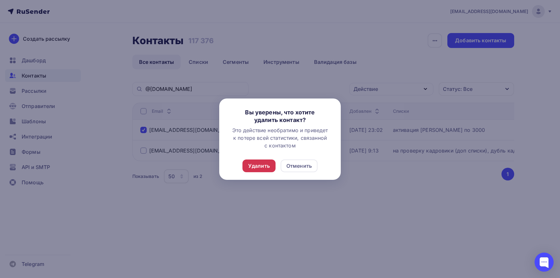
click at [260, 165] on div "Удалить" at bounding box center [259, 166] width 22 height 8
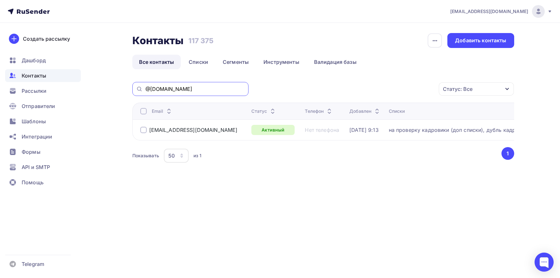
click at [205, 87] on input "@ekolmeat.com" at bounding box center [194, 89] width 99 height 7
drag, startPoint x: 205, startPoint y: 87, endPoint x: 163, endPoint y: 88, distance: 42.0
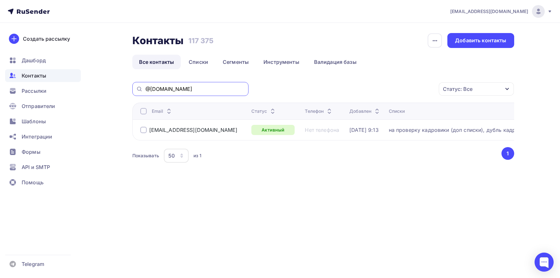
click at [145, 88] on input "@ekolmeat.com" at bounding box center [194, 89] width 99 height 7
click at [163, 88] on input "@ekolmeat.com" at bounding box center [194, 89] width 99 height 7
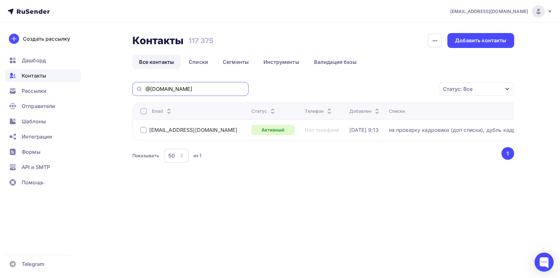
click at [163, 88] on input "@ekolmeat.com" at bounding box center [194, 89] width 99 height 7
click at [164, 87] on input "@ekolmeat.com" at bounding box center [194, 89] width 99 height 7
paste input "yu15792@yandex.ru"
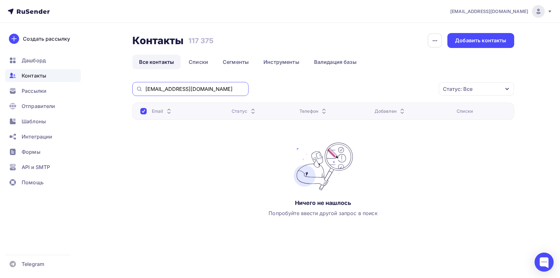
click at [191, 91] on input "yu15792@yandex.ru" at bounding box center [194, 89] width 99 height 7
paste input "timberlp@bk"
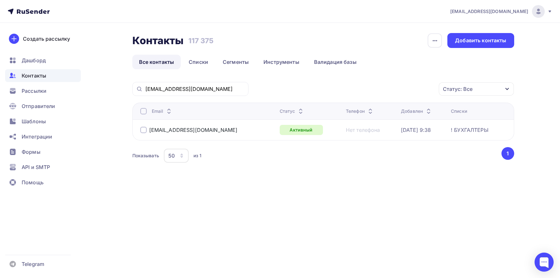
click at [145, 110] on div at bounding box center [143, 111] width 6 height 6
click at [145, 111] on div at bounding box center [143, 111] width 6 height 6
click at [390, 98] on div "timberlp@bk.ru Действие Добавить в списки Исключить из списка Удалить Статус: В…" at bounding box center [323, 131] width 382 height 98
click at [390, 93] on div "Действие" at bounding box center [391, 89] width 84 height 12
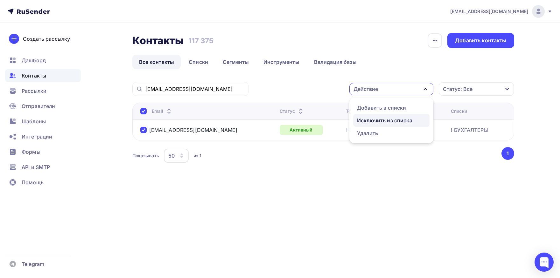
click at [386, 122] on div "Исключить из списка" at bounding box center [384, 121] width 55 height 8
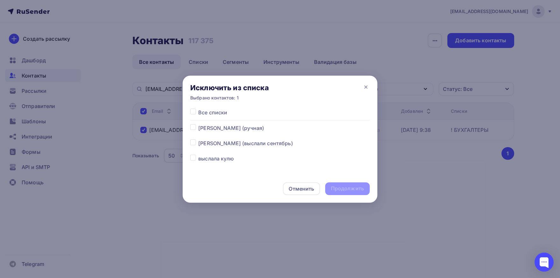
click at [198, 109] on label at bounding box center [198, 109] width 0 height 0
click at [193, 110] on input "checkbox" at bounding box center [193, 112] width 6 height 6
click at [362, 189] on div "Продолжить" at bounding box center [347, 188] width 33 height 7
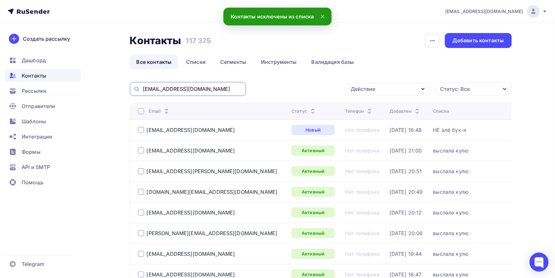
click at [233, 88] on input "timberlp@bk.ru" at bounding box center [192, 89] width 99 height 7
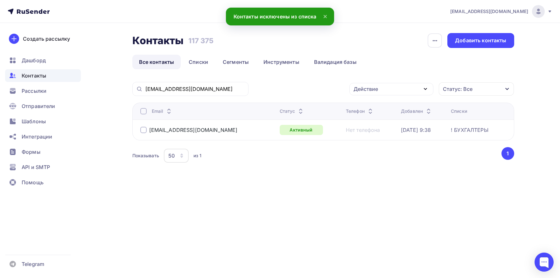
click at [147, 110] on div "Email" at bounding box center [207, 111] width 134 height 6
click at [145, 110] on div at bounding box center [143, 111] width 6 height 6
drag, startPoint x: 376, startPoint y: 87, endPoint x: 372, endPoint y: 97, distance: 10.9
click at [376, 88] on div "Действие" at bounding box center [366, 89] width 25 height 8
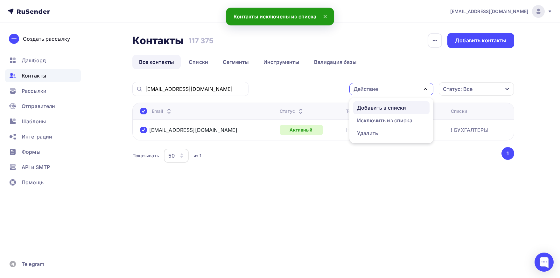
click at [369, 105] on div "Добавить в списки" at bounding box center [381, 108] width 49 height 8
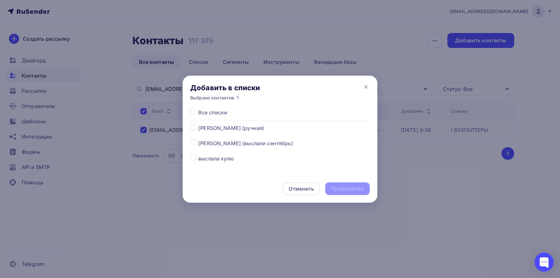
click at [198, 124] on label at bounding box center [198, 124] width 0 height 0
click at [194, 130] on input "checkbox" at bounding box center [193, 127] width 6 height 6
click at [368, 86] on icon at bounding box center [366, 87] width 8 height 8
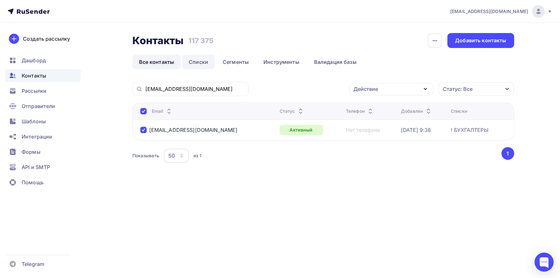
click at [214, 63] on link "Списки" at bounding box center [198, 62] width 33 height 15
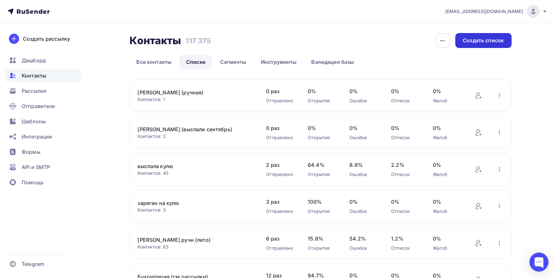
click at [462, 44] on div "Создать список" at bounding box center [483, 40] width 56 height 15
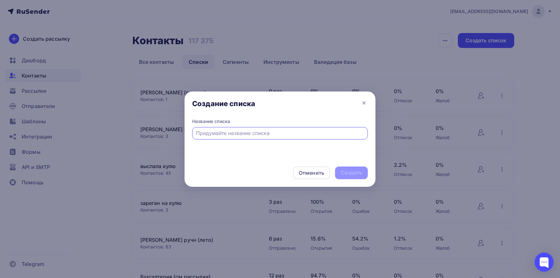
click at [209, 130] on input "text" at bounding box center [280, 134] width 168 height 8
click at [345, 172] on div "Создать" at bounding box center [351, 172] width 21 height 7
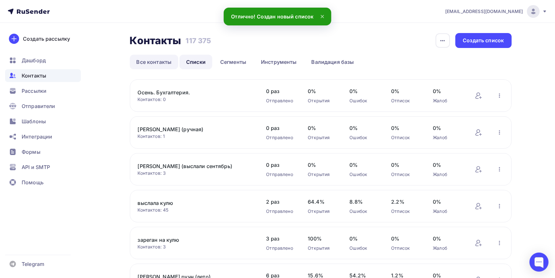
click at [152, 62] on link "Все контакты" at bounding box center [154, 62] width 49 height 15
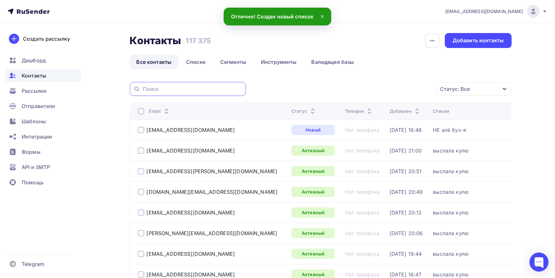
click at [175, 89] on input "text" at bounding box center [192, 89] width 99 height 7
paste input "timberlp@bk.ru"
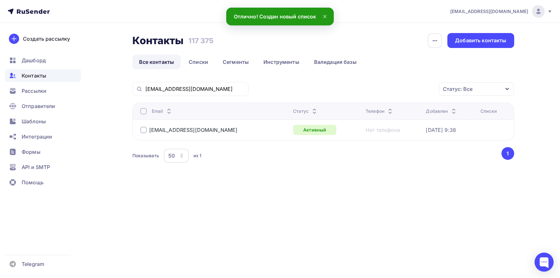
click at [145, 110] on div at bounding box center [143, 111] width 6 height 6
click at [145, 111] on div at bounding box center [143, 111] width 6 height 6
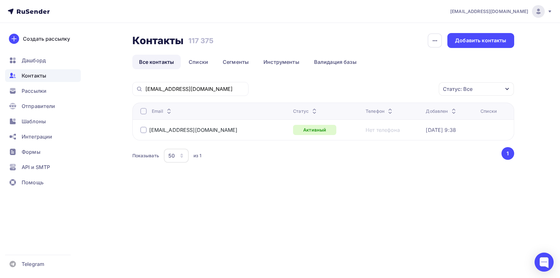
click at [145, 111] on div at bounding box center [143, 111] width 6 height 6
click at [412, 86] on div "Действие" at bounding box center [391, 89] width 84 height 12
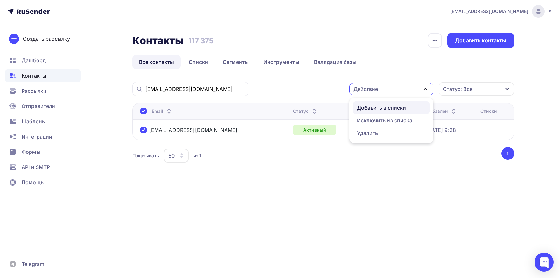
click at [396, 109] on div "Добавить в списки" at bounding box center [381, 108] width 49 height 8
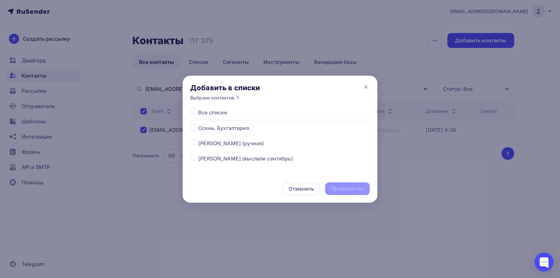
click at [198, 124] on label at bounding box center [198, 124] width 0 height 0
click at [194, 126] on input "checkbox" at bounding box center [193, 127] width 6 height 6
click at [348, 189] on div "Продолжить" at bounding box center [347, 188] width 33 height 7
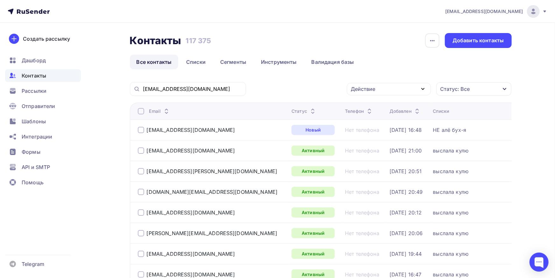
click at [180, 93] on div "timberlp@bk.ru" at bounding box center [188, 89] width 116 height 14
click at [183, 88] on input "timberlp@bk.ru" at bounding box center [192, 89] width 99 height 7
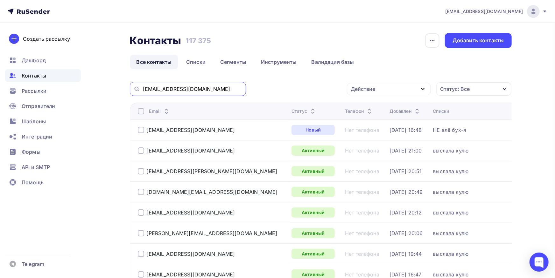
paste input "intercolar@yandex"
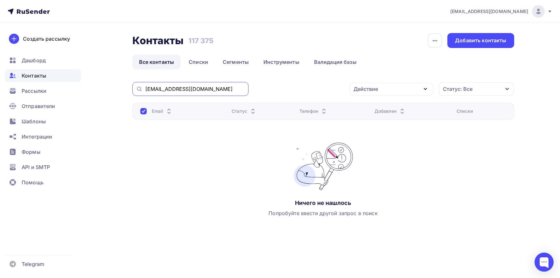
click at [198, 90] on input "intercolar@yandex.ru" at bounding box center [194, 89] width 99 height 7
paste input "efimova@nwf"
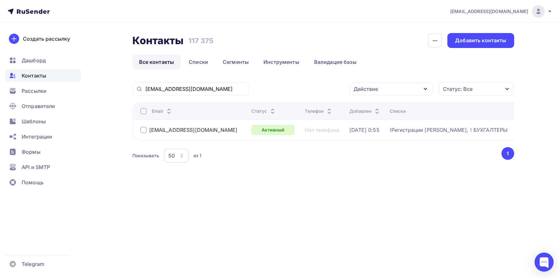
click at [308, 171] on div "efimova@nwf.ru Действие Добавить в списки Исключить из списка Удалить Статус: В…" at bounding box center [323, 131] width 382 height 98
click at [157, 131] on div "efimova@nwf.ru" at bounding box center [193, 130] width 88 height 6
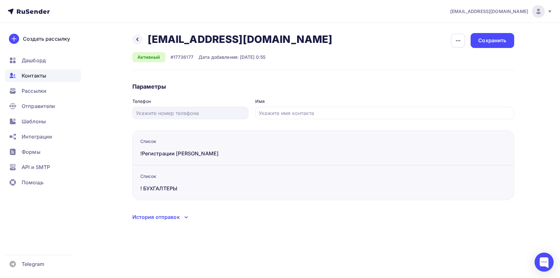
click at [172, 221] on div "История отправок" at bounding box center [323, 217] width 382 height 8
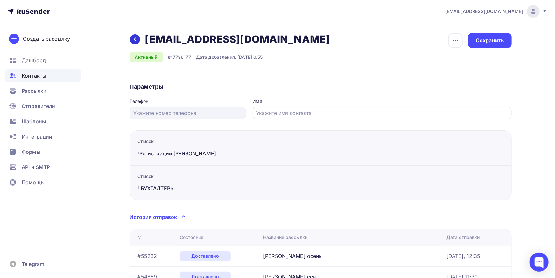
click at [136, 41] on icon at bounding box center [134, 39] width 5 height 5
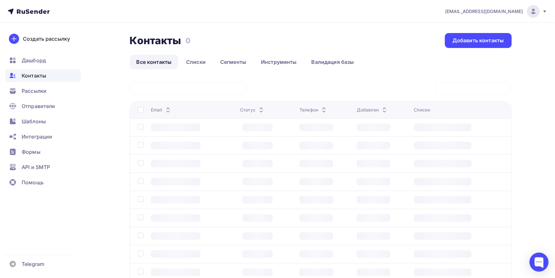
click at [42, 76] on span "Контакты" at bounding box center [34, 76] width 25 height 8
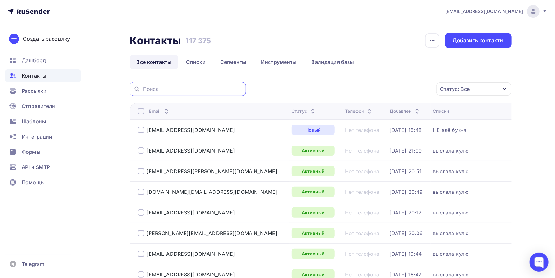
click at [173, 89] on input "text" at bounding box center [192, 89] width 99 height 7
paste input "sverka@nwf.ru"
drag, startPoint x: 159, startPoint y: 88, endPoint x: 137, endPoint y: 92, distance: 22.5
click at [143, 89] on input "sverka@nwf.ru" at bounding box center [192, 89] width 99 height 7
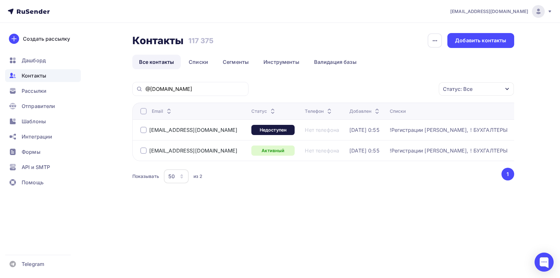
click at [145, 112] on div at bounding box center [143, 111] width 6 height 6
drag, startPoint x: 379, startPoint y: 91, endPoint x: 374, endPoint y: 93, distance: 5.3
click at [379, 91] on div "Действие" at bounding box center [391, 89] width 84 height 12
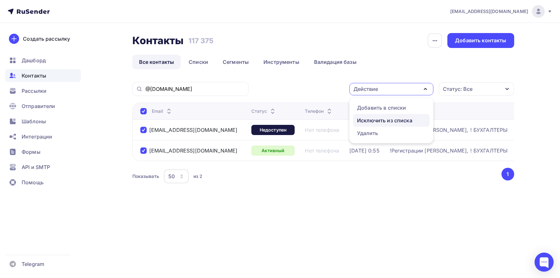
click at [375, 120] on div "Исключить из списка" at bounding box center [384, 121] width 55 height 8
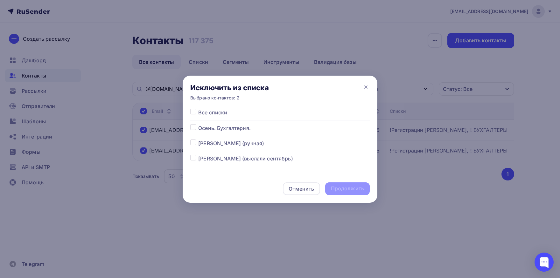
click at [193, 106] on div "Исключить из списка Выбрано контактов: 2" at bounding box center [280, 92] width 195 height 33
click at [198, 109] on label at bounding box center [198, 109] width 0 height 0
click at [193, 112] on input "checkbox" at bounding box center [193, 112] width 6 height 6
click at [343, 191] on div "Продолжить" at bounding box center [347, 188] width 33 height 7
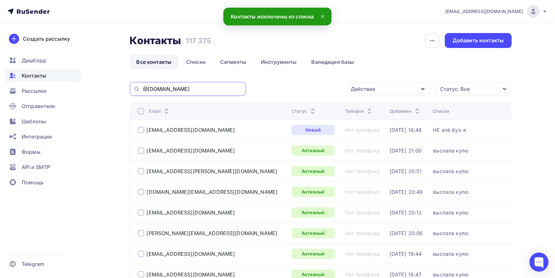
click at [199, 90] on input "@nwf.ru" at bounding box center [192, 89] width 99 height 7
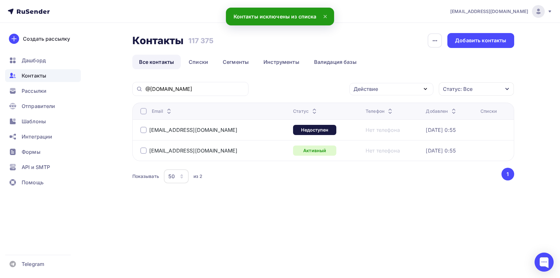
click at [145, 112] on div at bounding box center [143, 111] width 6 height 6
click at [373, 90] on div "Действие" at bounding box center [366, 89] width 25 height 8
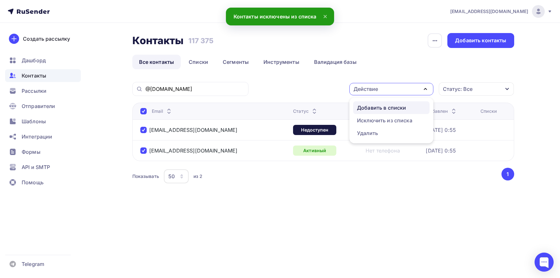
click at [373, 109] on div "Добавить в списки" at bounding box center [381, 108] width 49 height 8
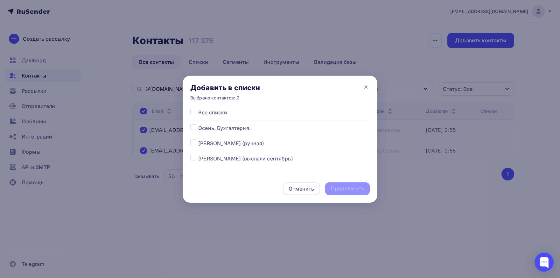
click at [198, 140] on label at bounding box center [198, 140] width 0 height 0
click at [193, 140] on input "checkbox" at bounding box center [193, 143] width 6 height 6
click at [353, 187] on div "Продолжить" at bounding box center [347, 188] width 33 height 7
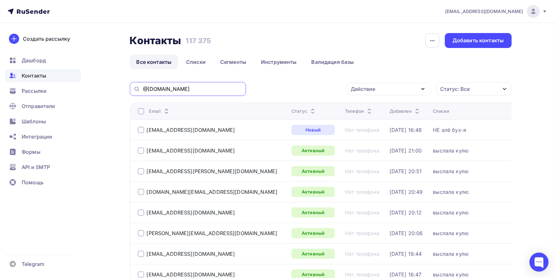
click at [198, 91] on input "@nwf.ru" at bounding box center [192, 89] width 99 height 7
paste input "su6@invarsoft"
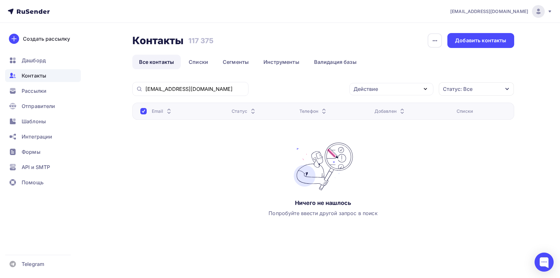
click at [192, 85] on div "su6@invarsoft.ru" at bounding box center [190, 89] width 116 height 14
click at [192, 89] on input "su6@invarsoft.ru" at bounding box center [194, 89] width 99 height 7
paste input "text"
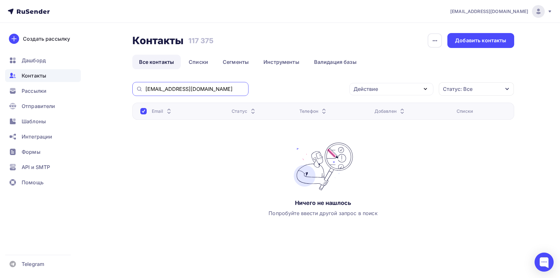
drag, startPoint x: 146, startPoint y: 89, endPoint x: 124, endPoint y: 89, distance: 22.6
click at [145, 89] on input "su6@invarsoft.ru" at bounding box center [194, 89] width 99 height 7
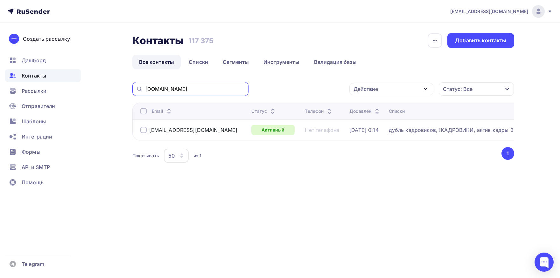
click at [192, 90] on input "nvarsoft.ru" at bounding box center [194, 89] width 99 height 7
paste input "bux@ohtinka.spb"
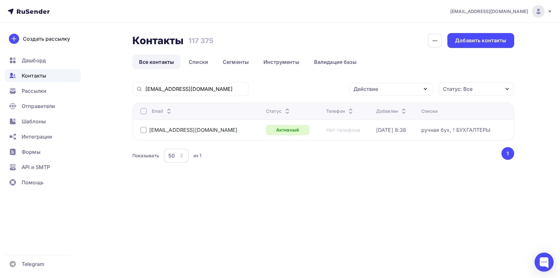
click at [144, 112] on div at bounding box center [143, 111] width 6 height 6
click at [405, 93] on div "Действие" at bounding box center [391, 89] width 84 height 12
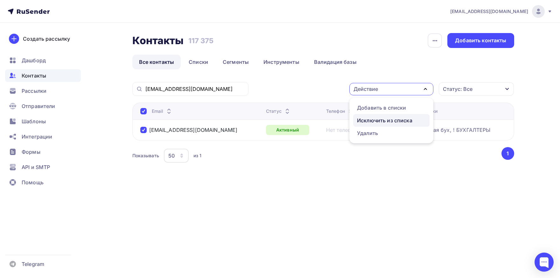
click at [395, 115] on link "Исключить из списка" at bounding box center [391, 120] width 76 height 13
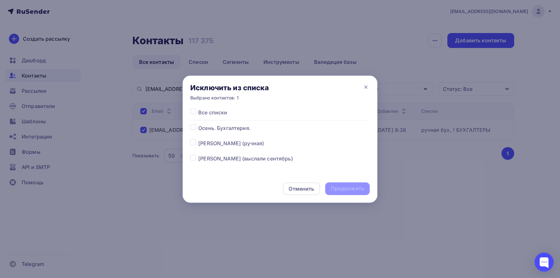
click at [198, 109] on label at bounding box center [198, 109] width 0 height 0
click at [193, 112] on input "checkbox" at bounding box center [193, 112] width 6 height 6
click at [341, 188] on div "Продолжить" at bounding box center [347, 188] width 33 height 7
click at [0, 0] on div at bounding box center [0, 0] width 0 height 0
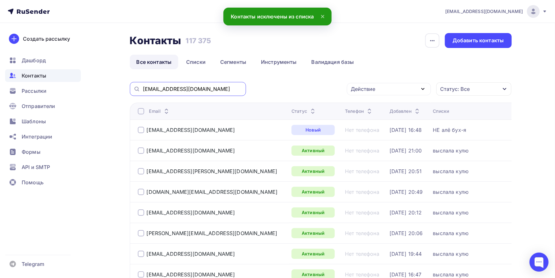
click at [217, 91] on input "bux@ohtinka.spb.ru" at bounding box center [192, 89] width 99 height 7
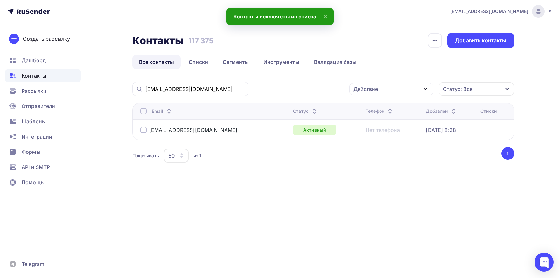
click at [141, 111] on div at bounding box center [143, 111] width 6 height 6
click at [395, 93] on div "Действие" at bounding box center [391, 89] width 84 height 12
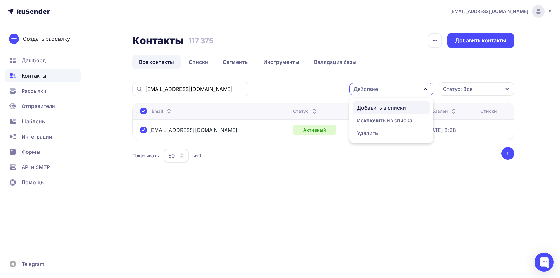
click at [376, 108] on div "Добавить в списки" at bounding box center [381, 108] width 49 height 8
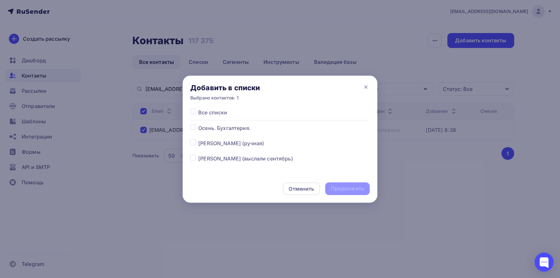
click at [198, 124] on label at bounding box center [198, 124] width 0 height 0
click at [193, 128] on input "checkbox" at bounding box center [193, 127] width 6 height 6
click at [198, 140] on label at bounding box center [198, 140] width 0 height 0
click at [193, 142] on input "checkbox" at bounding box center [193, 143] width 6 height 6
click at [198, 124] on label at bounding box center [198, 124] width 0 height 0
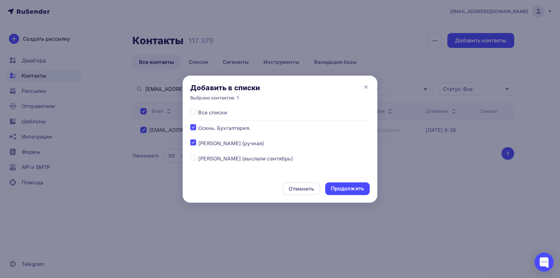
click at [193, 128] on input "checkbox" at bounding box center [193, 127] width 6 height 6
click at [341, 190] on div "Продолжить" at bounding box center [347, 188] width 33 height 7
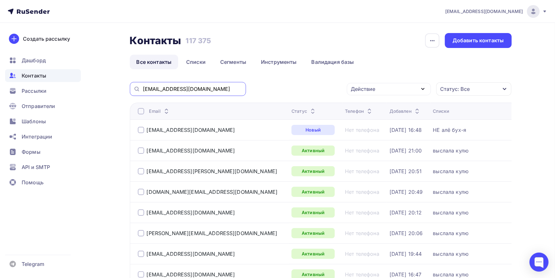
click at [208, 90] on input "bux@ohtinka.spb.ru" at bounding box center [192, 89] width 99 height 7
click at [149, 86] on input "bux@ohtinka.spb.ru" at bounding box center [192, 89] width 99 height 7
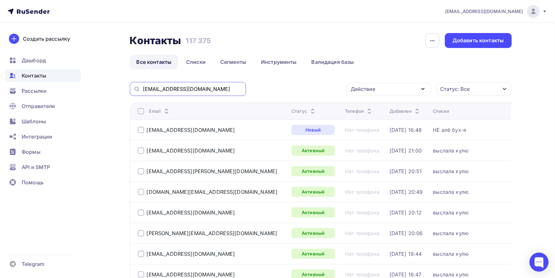
click at [159, 86] on input "bux@ohtinka.spb.ru" at bounding box center [192, 89] width 99 height 7
paste input "[EMAIL_ADDRESS][DOMAIN_NAME]"
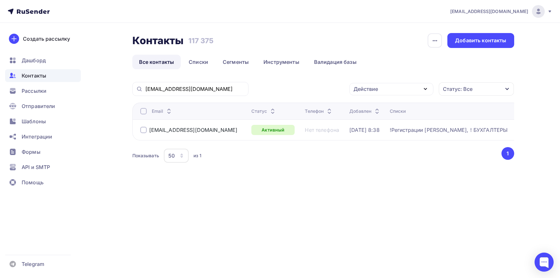
click at [143, 114] on div at bounding box center [143, 111] width 6 height 6
click at [377, 87] on div "Действие" at bounding box center [366, 89] width 25 height 8
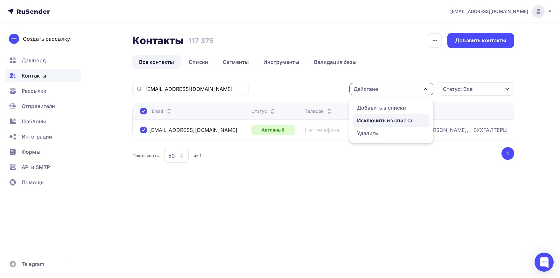
click at [375, 117] on div "Исключить из списка" at bounding box center [384, 121] width 55 height 8
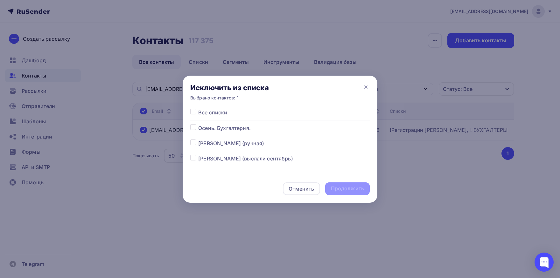
click at [189, 111] on div "Все списки Осень. Бухгалтерия. Куликов (ручная) Морозова (выслали сентябрь) выс…" at bounding box center [280, 142] width 195 height 66
click at [198, 109] on label at bounding box center [198, 109] width 0 height 0
click at [191, 112] on input "checkbox" at bounding box center [193, 112] width 6 height 6
click at [344, 190] on div "Продолжить" at bounding box center [347, 188] width 33 height 7
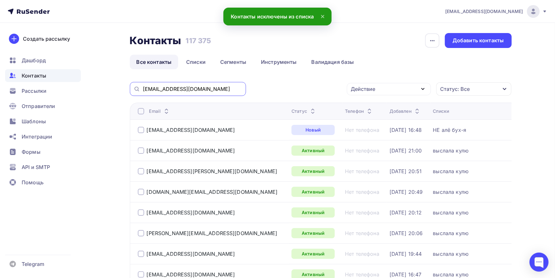
click at [222, 90] on input "[EMAIL_ADDRESS][DOMAIN_NAME]" at bounding box center [192, 89] width 99 height 7
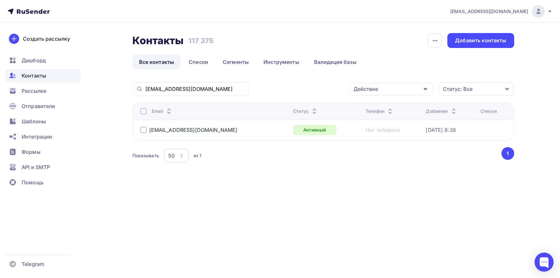
click at [141, 110] on div at bounding box center [143, 111] width 6 height 6
click at [415, 92] on div "Действие" at bounding box center [391, 89] width 84 height 12
click at [397, 103] on link "Добавить в списки" at bounding box center [391, 108] width 76 height 13
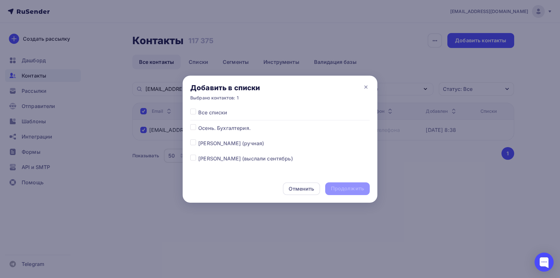
click at [193, 130] on div at bounding box center [194, 128] width 8 height 8
click at [198, 124] on label at bounding box center [198, 124] width 0 height 0
click at [193, 128] on input "checkbox" at bounding box center [193, 127] width 6 height 6
click at [348, 186] on div "Продолжить" at bounding box center [347, 188] width 33 height 7
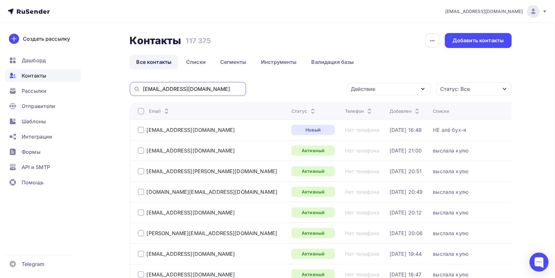
click at [205, 89] on input "[EMAIL_ADDRESS][DOMAIN_NAME]" at bounding box center [192, 89] width 99 height 7
paste input "solana-rus.ru"
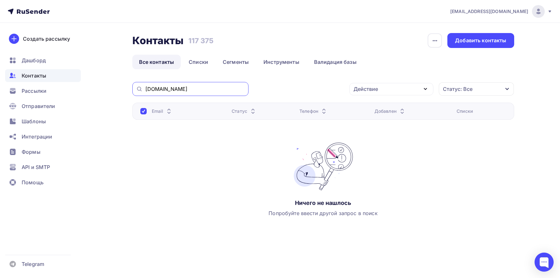
click at [211, 88] on input "solana-rus.ru" at bounding box center [194, 89] width 99 height 7
paste input "ma.denisova@mail"
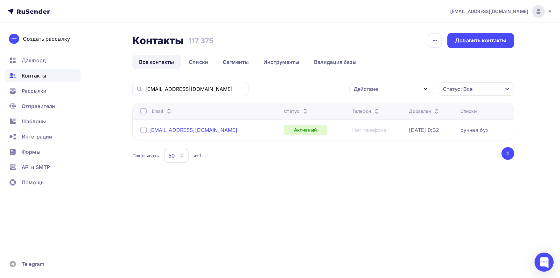
click at [158, 130] on div "ma.denisova@mail.ru" at bounding box center [193, 130] width 88 height 6
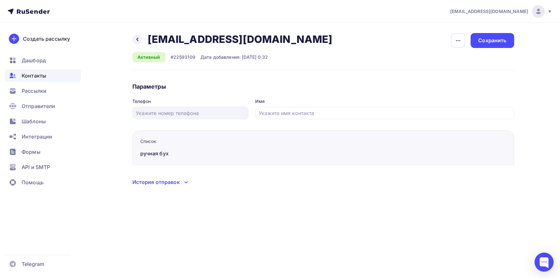
click at [169, 182] on div "История отправок" at bounding box center [155, 183] width 47 height 8
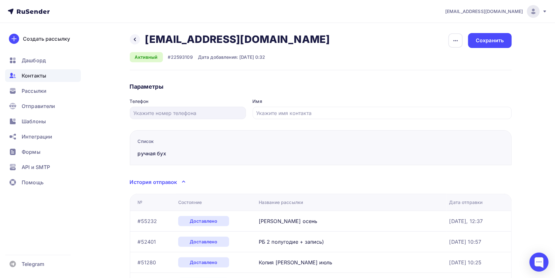
click at [41, 74] on span "Контакты" at bounding box center [34, 76] width 25 height 8
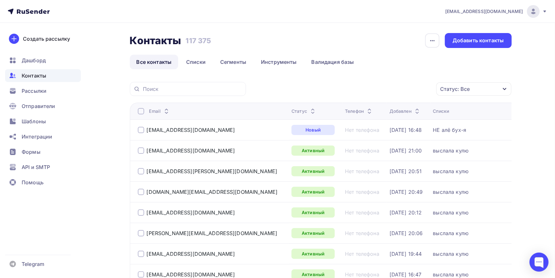
click at [193, 88] on input "text" at bounding box center [192, 89] width 99 height 7
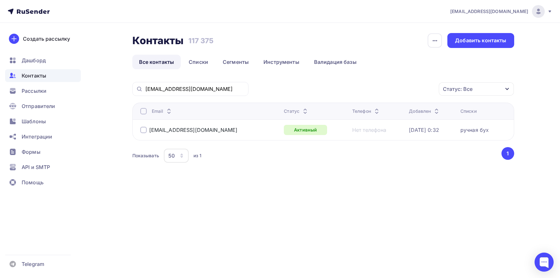
click at [144, 114] on div at bounding box center [143, 111] width 6 height 6
click at [365, 85] on div "Действие" at bounding box center [391, 89] width 84 height 12
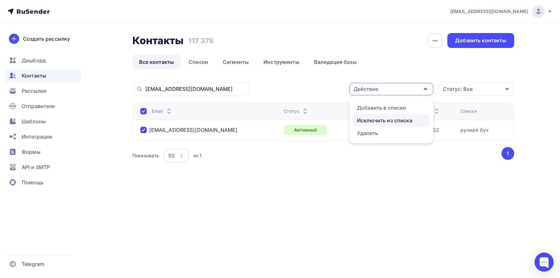
click at [369, 119] on div "Исключить из списка" at bounding box center [384, 121] width 55 height 8
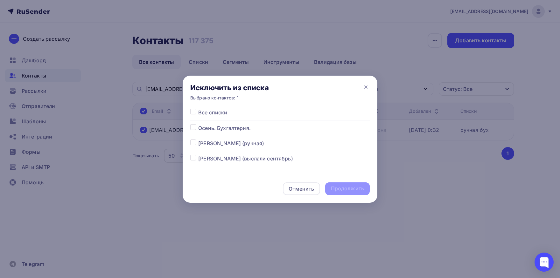
drag, startPoint x: 194, startPoint y: 113, endPoint x: 216, endPoint y: 126, distance: 25.7
click at [198, 109] on label at bounding box center [198, 109] width 0 height 0
click at [194, 113] on input "checkbox" at bounding box center [193, 112] width 6 height 6
click at [351, 190] on div "Продолжить" at bounding box center [347, 188] width 33 height 7
click at [343, 190] on div "Продолжить" at bounding box center [347, 188] width 33 height 7
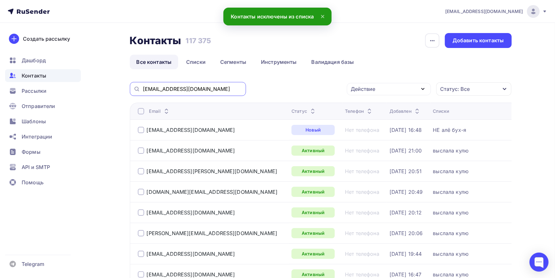
click at [214, 86] on input "ma.denisova@mail.ru" at bounding box center [192, 89] width 99 height 7
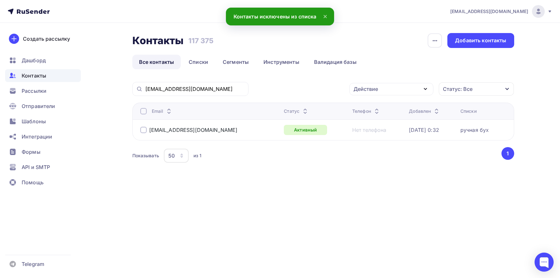
click at [145, 111] on div at bounding box center [143, 111] width 6 height 6
click at [404, 92] on div "Действие" at bounding box center [391, 89] width 84 height 12
click at [391, 107] on div "Добавить в списки" at bounding box center [381, 108] width 49 height 8
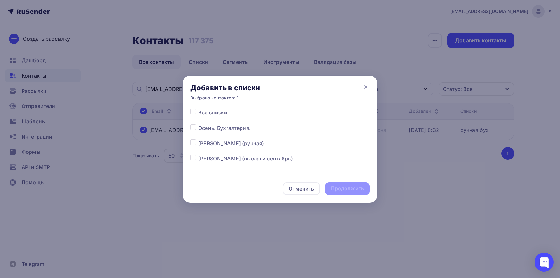
click at [198, 140] on label at bounding box center [198, 140] width 0 height 0
click at [192, 145] on input "checkbox" at bounding box center [193, 143] width 6 height 6
click at [335, 191] on div "Продолжить" at bounding box center [347, 188] width 33 height 7
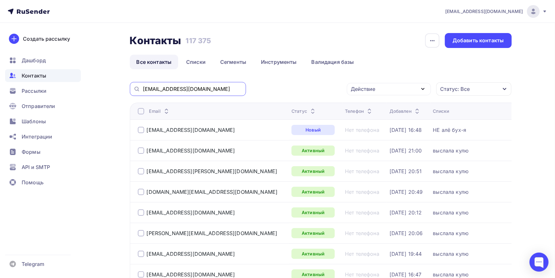
click at [211, 91] on input "ma.denisova@mail.ru" at bounding box center [192, 89] width 99 height 7
click at [210, 91] on input "ma.denisova@mail.ru" at bounding box center [192, 89] width 99 height 7
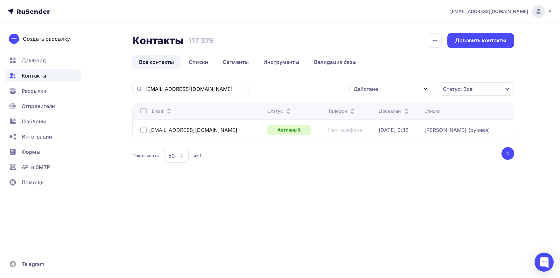
click at [144, 114] on div at bounding box center [143, 111] width 6 height 6
click at [144, 113] on div at bounding box center [143, 111] width 6 height 6
drag, startPoint x: 380, startPoint y: 85, endPoint x: 381, endPoint y: 90, distance: 5.5
click at [380, 87] on div "Действие" at bounding box center [391, 89] width 84 height 12
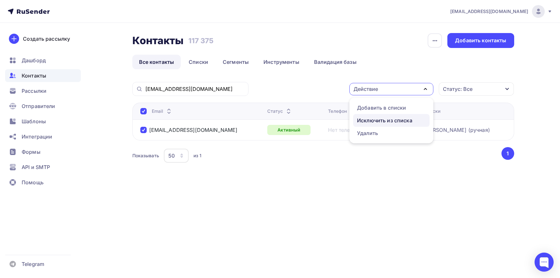
click at [380, 119] on div "Исключить из списка" at bounding box center [384, 121] width 55 height 8
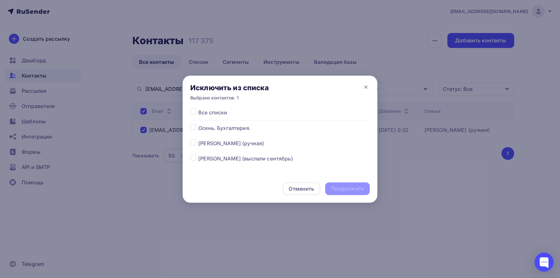
click at [198, 109] on label at bounding box center [198, 109] width 0 height 0
click at [191, 114] on input "checkbox" at bounding box center [193, 112] width 6 height 6
click at [338, 188] on div "Продолжить" at bounding box center [347, 188] width 33 height 7
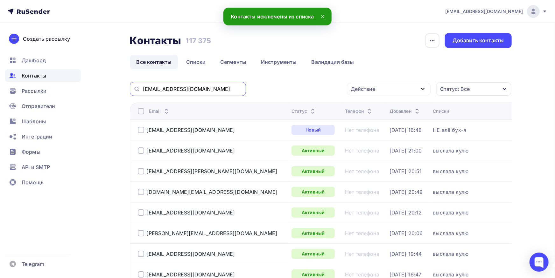
click at [204, 92] on input "ma.denisova@mail.ru" at bounding box center [192, 89] width 99 height 7
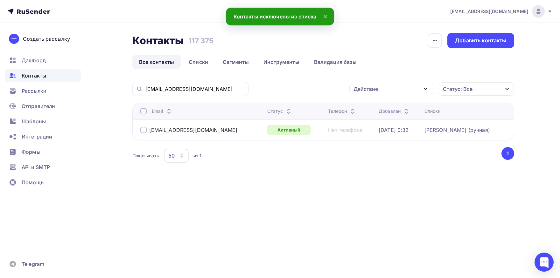
click at [144, 113] on div at bounding box center [143, 111] width 6 height 6
click at [377, 87] on div "Действие" at bounding box center [366, 89] width 25 height 8
click at [377, 108] on div "Добавить в списки" at bounding box center [381, 108] width 49 height 8
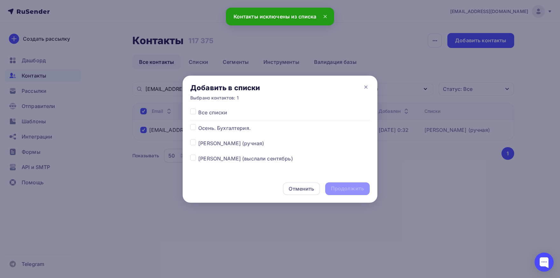
click at [198, 124] on label at bounding box center [198, 124] width 0 height 0
click at [195, 129] on input "checkbox" at bounding box center [193, 127] width 6 height 6
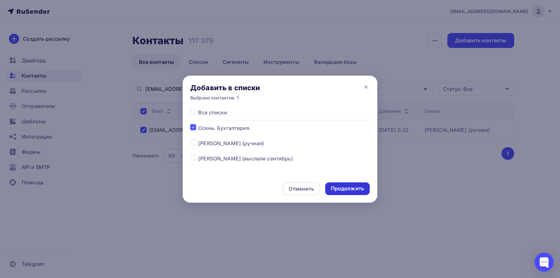
click at [362, 192] on div "Продолжить" at bounding box center [347, 188] width 33 height 7
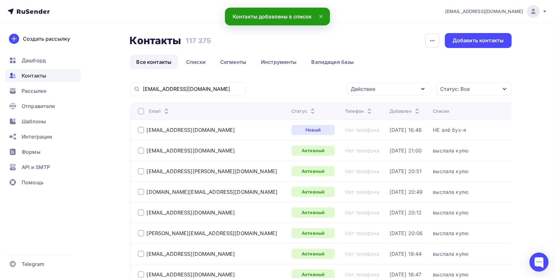
click at [184, 94] on div "ma.denisova@mail.ru" at bounding box center [188, 89] width 116 height 14
click at [184, 91] on input "ma.denisova@mail.ru" at bounding box center [192, 89] width 99 height 7
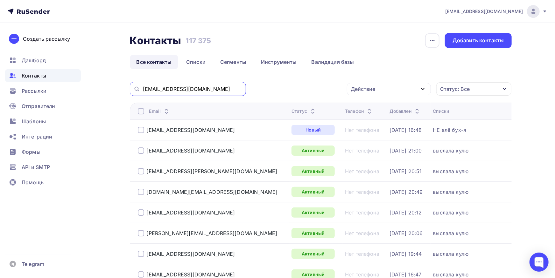
click at [183, 89] on input "ma.denisova@mail.ru" at bounding box center [192, 89] width 99 height 7
paste input "holly86@yandex"
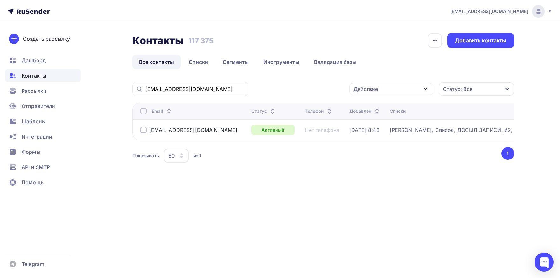
click at [144, 110] on div at bounding box center [143, 111] width 6 height 6
click at [364, 89] on div "Действие" at bounding box center [366, 89] width 25 height 8
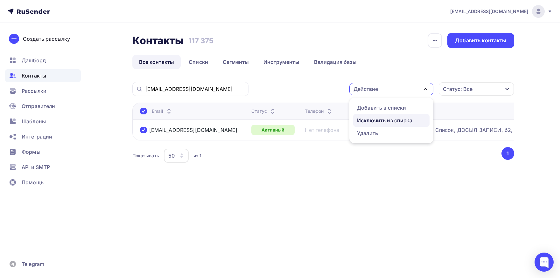
click at [365, 123] on div "Исключить из списка" at bounding box center [384, 121] width 55 height 8
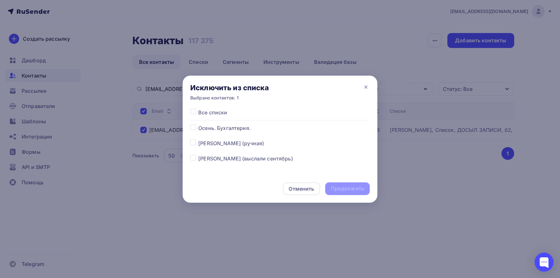
click at [198, 109] on label at bounding box center [198, 109] width 0 height 0
click at [192, 113] on input "checkbox" at bounding box center [193, 112] width 6 height 6
click at [342, 191] on div "Продолжить" at bounding box center [347, 188] width 33 height 7
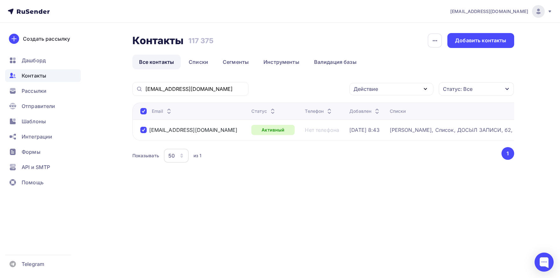
click at [341, 189] on div "Контакты Контакты 117 375 117 375 История импорта Добавить контакты Все контакт…" at bounding box center [280, 114] width 522 height 183
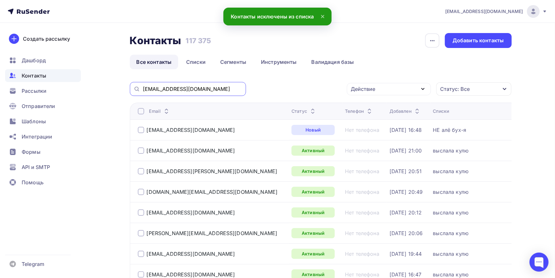
click at [222, 88] on input "holly86@yandex.ru" at bounding box center [192, 89] width 99 height 7
click at [221, 89] on input "holly86@yandex.ru" at bounding box center [192, 89] width 99 height 7
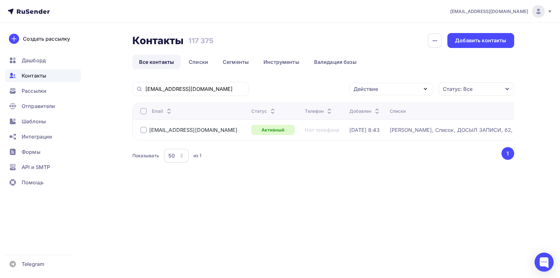
click at [142, 112] on div at bounding box center [143, 111] width 6 height 6
click at [364, 88] on div "Действие" at bounding box center [366, 89] width 25 height 8
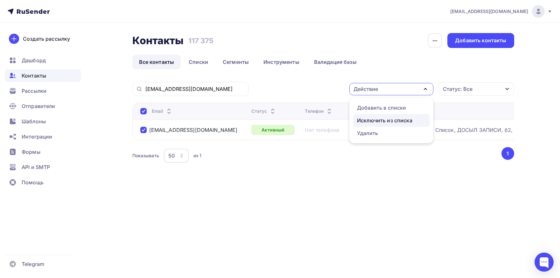
click at [368, 119] on div "Исключить из списка" at bounding box center [384, 121] width 55 height 8
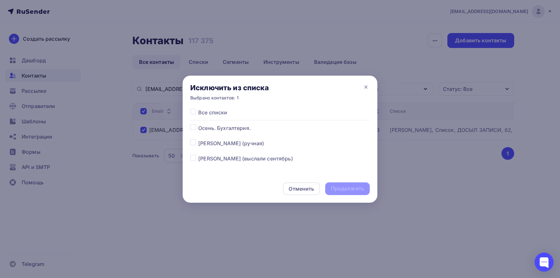
click at [198, 109] on label at bounding box center [198, 109] width 0 height 0
click at [193, 114] on input "checkbox" at bounding box center [193, 112] width 6 height 6
click at [341, 189] on div "Продолжить" at bounding box center [347, 188] width 33 height 7
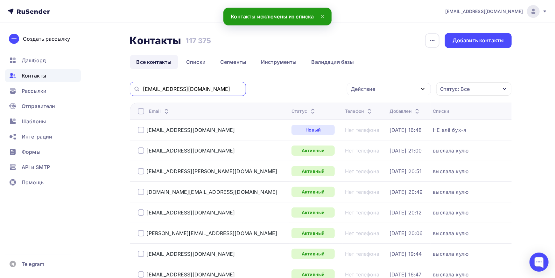
click at [201, 90] on input "holly86@yandex.ru" at bounding box center [192, 89] width 99 height 7
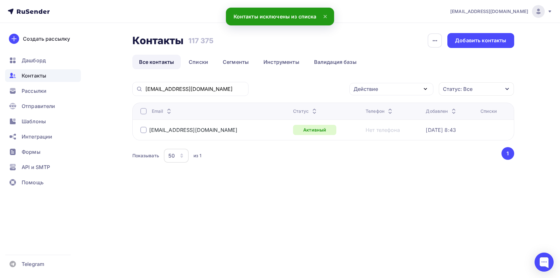
click at [145, 110] on div at bounding box center [143, 111] width 6 height 6
click at [384, 88] on div "Действие" at bounding box center [391, 89] width 84 height 12
click at [376, 110] on div "Добавить в списки" at bounding box center [381, 108] width 49 height 8
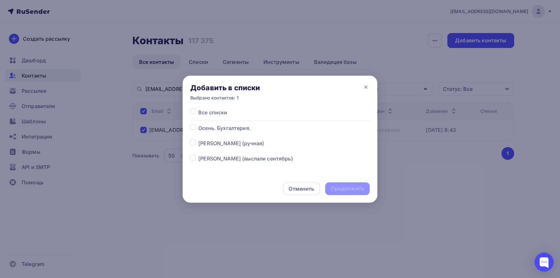
click at [198, 140] on label at bounding box center [198, 140] width 0 height 0
click at [193, 140] on input "checkbox" at bounding box center [193, 143] width 6 height 6
click at [198, 140] on label at bounding box center [198, 140] width 0 height 0
click at [192, 144] on input "checkbox" at bounding box center [193, 143] width 6 height 6
click at [198, 140] on label at bounding box center [198, 140] width 0 height 0
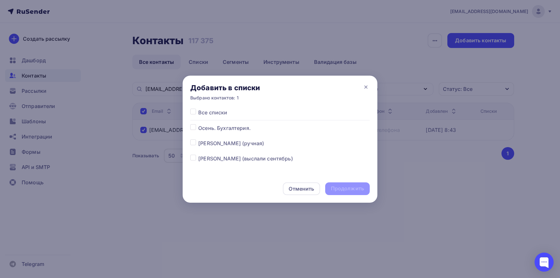
click at [192, 144] on input "checkbox" at bounding box center [193, 143] width 6 height 6
click at [338, 189] on div "Продолжить" at bounding box center [347, 188] width 33 height 7
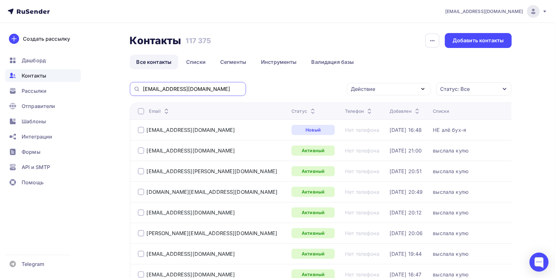
click at [208, 90] on input "holly86@yandex.ru" at bounding box center [192, 89] width 99 height 7
paste input "anna_avd@rambler"
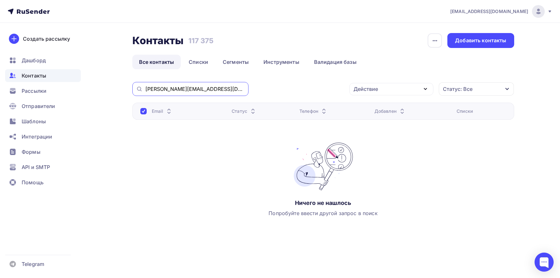
click at [179, 89] on input "anna_avd@rambler.ru" at bounding box center [194, 89] width 99 height 7
paste input "bstrbuh@gmail.com"
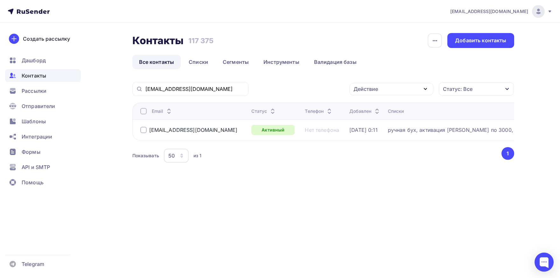
click at [152, 130] on div "bstrbuh@gmail.com" at bounding box center [193, 130] width 88 height 6
click at [177, 130] on div "bstrbuh@gmail.com" at bounding box center [193, 130] width 88 height 6
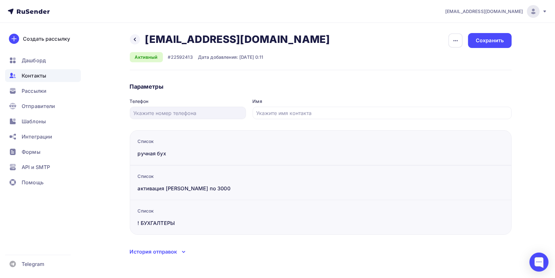
click at [314, 94] on div "Параметры Телефон Имя Сохранить" at bounding box center [321, 103] width 382 height 41
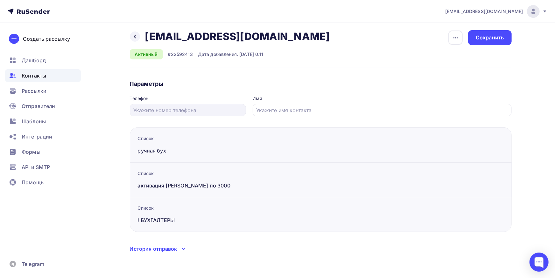
click at [167, 246] on div "История отправок" at bounding box center [153, 249] width 47 height 8
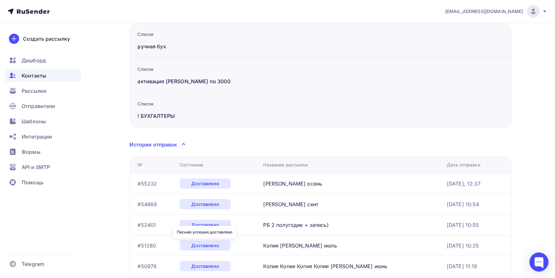
scroll to position [0, 0]
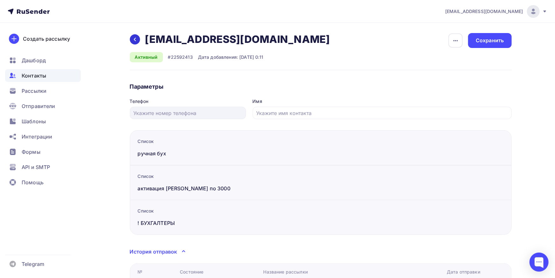
click at [137, 38] on icon at bounding box center [134, 39] width 5 height 5
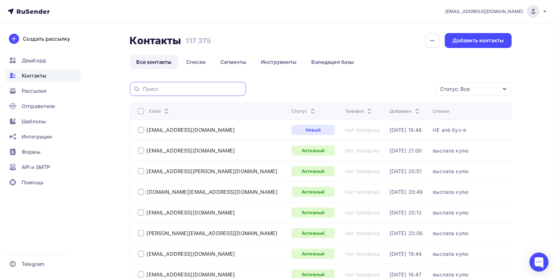
click at [203, 89] on input "text" at bounding box center [192, 89] width 99 height 7
paste input "bstrbuh@gmail.com"
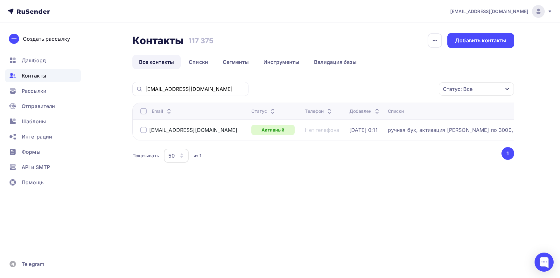
click at [144, 112] on div at bounding box center [143, 111] width 6 height 6
click at [143, 112] on div at bounding box center [143, 111] width 6 height 6
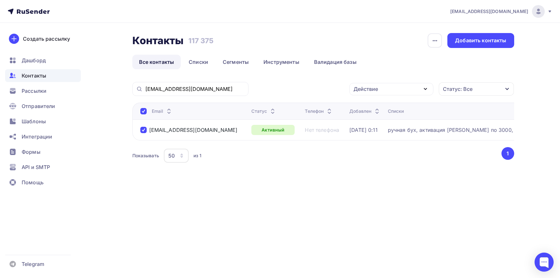
click at [367, 92] on div "Действие" at bounding box center [366, 89] width 25 height 8
click at [385, 121] on div "Исключить из списка" at bounding box center [384, 121] width 55 height 8
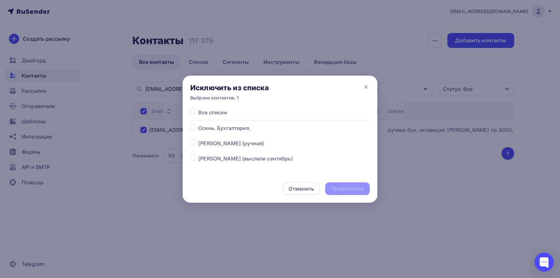
click at [198, 109] on label at bounding box center [198, 109] width 0 height 0
click at [191, 114] on input "checkbox" at bounding box center [193, 112] width 6 height 6
click at [356, 191] on div "Продолжить" at bounding box center [347, 188] width 33 height 7
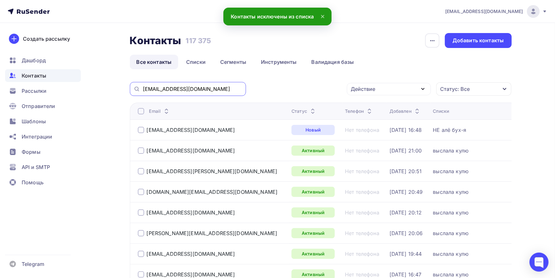
click at [206, 88] on input "bstrbuh@gmail.com" at bounding box center [192, 89] width 99 height 7
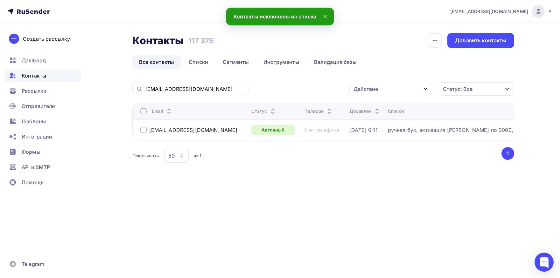
click at [146, 110] on div at bounding box center [143, 111] width 6 height 6
click at [146, 111] on div at bounding box center [143, 111] width 6 height 6
click at [366, 87] on div "Действие" at bounding box center [366, 89] width 25 height 8
click at [359, 105] on div "Добавить в списки" at bounding box center [381, 108] width 49 height 8
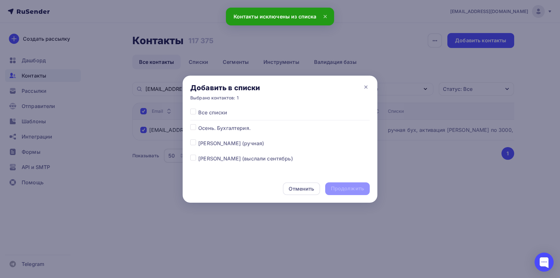
click at [198, 140] on label at bounding box center [198, 140] width 0 height 0
click at [195, 141] on input "checkbox" at bounding box center [193, 143] width 6 height 6
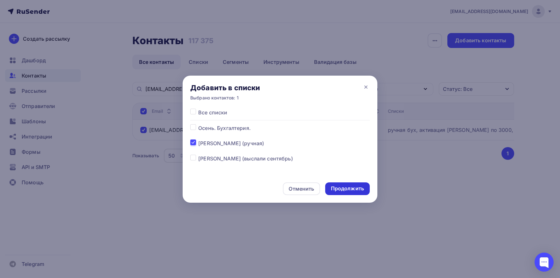
click at [343, 189] on div "Продолжить" at bounding box center [347, 188] width 33 height 7
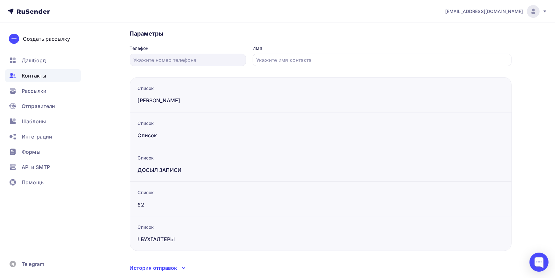
scroll to position [72, 0]
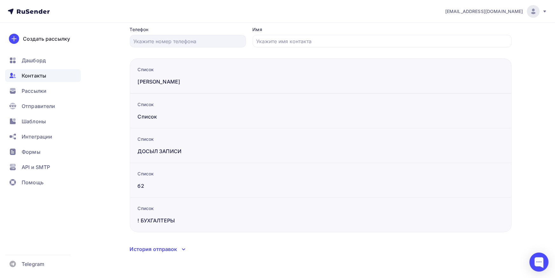
click at [152, 248] on div "История отправок" at bounding box center [153, 250] width 47 height 8
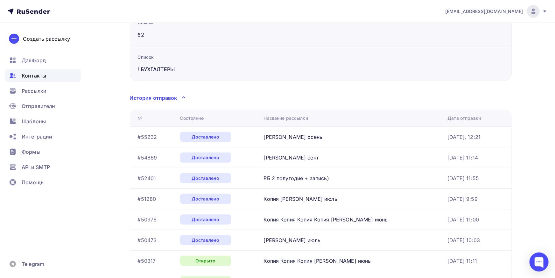
scroll to position [210, 0]
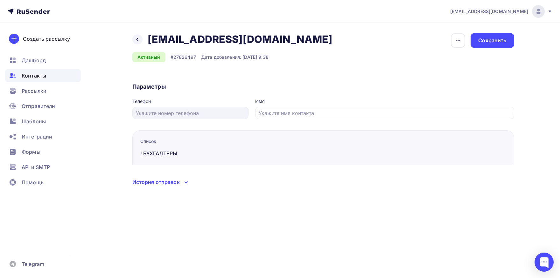
click at [141, 180] on div "История отправок" at bounding box center [155, 183] width 47 height 8
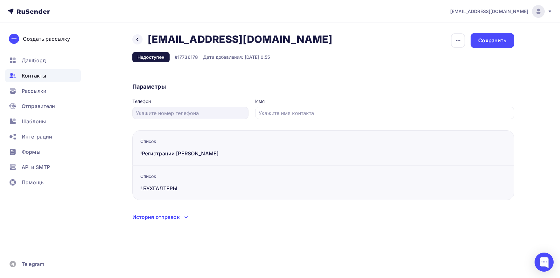
click at [160, 221] on div "История отправок" at bounding box center [155, 218] width 47 height 8
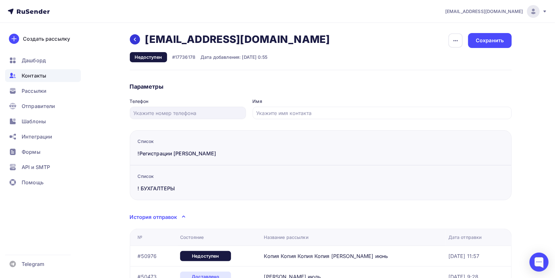
click at [131, 41] on div at bounding box center [135, 39] width 10 height 10
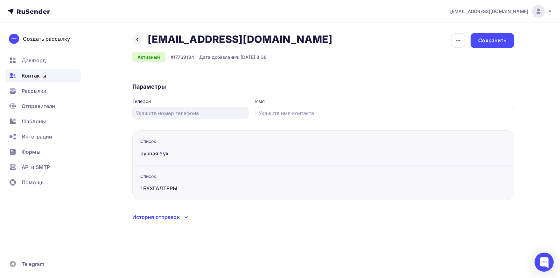
click at [166, 221] on div "История отправок" at bounding box center [155, 218] width 47 height 8
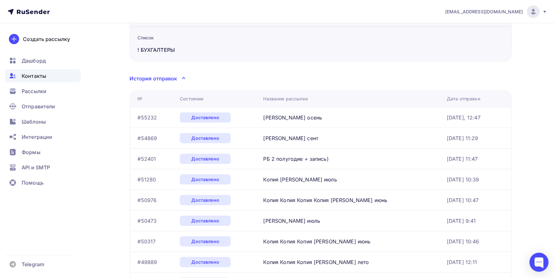
scroll to position [244, 0]
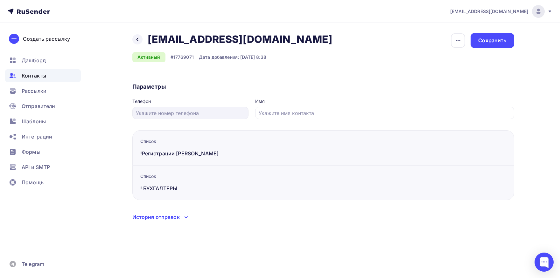
click at [170, 219] on div "История отправок" at bounding box center [155, 218] width 47 height 8
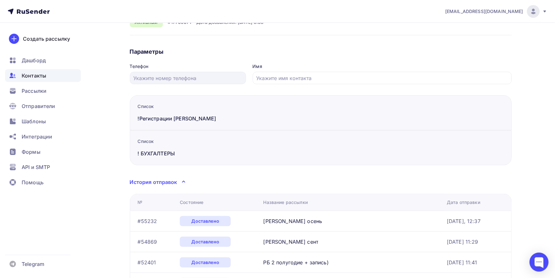
scroll to position [245, 0]
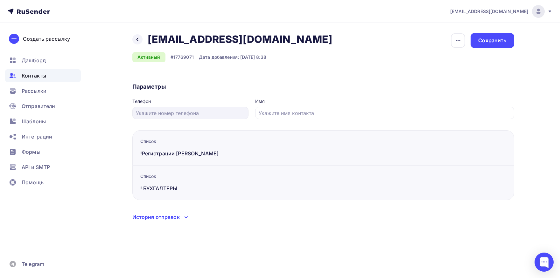
click at [172, 215] on div "История отправок" at bounding box center [155, 218] width 47 height 8
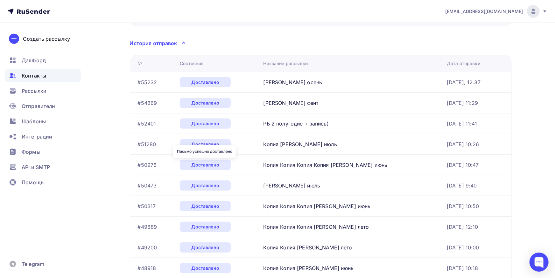
scroll to position [419, 0]
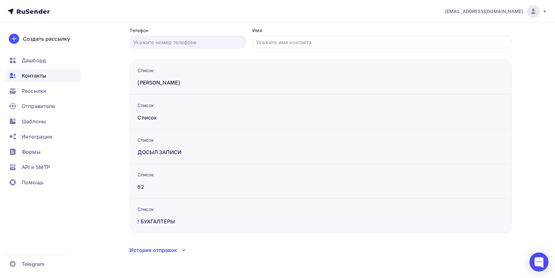
scroll to position [72, 0]
click at [170, 248] on div "История отправок" at bounding box center [153, 250] width 47 height 8
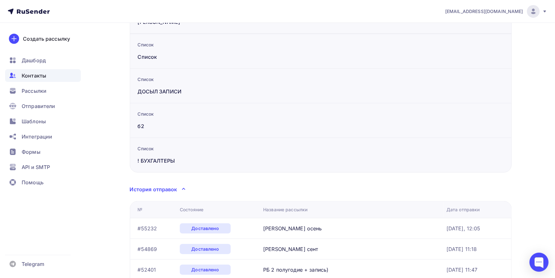
scroll to position [282, 0]
